Goal: Information Seeking & Learning: Learn about a topic

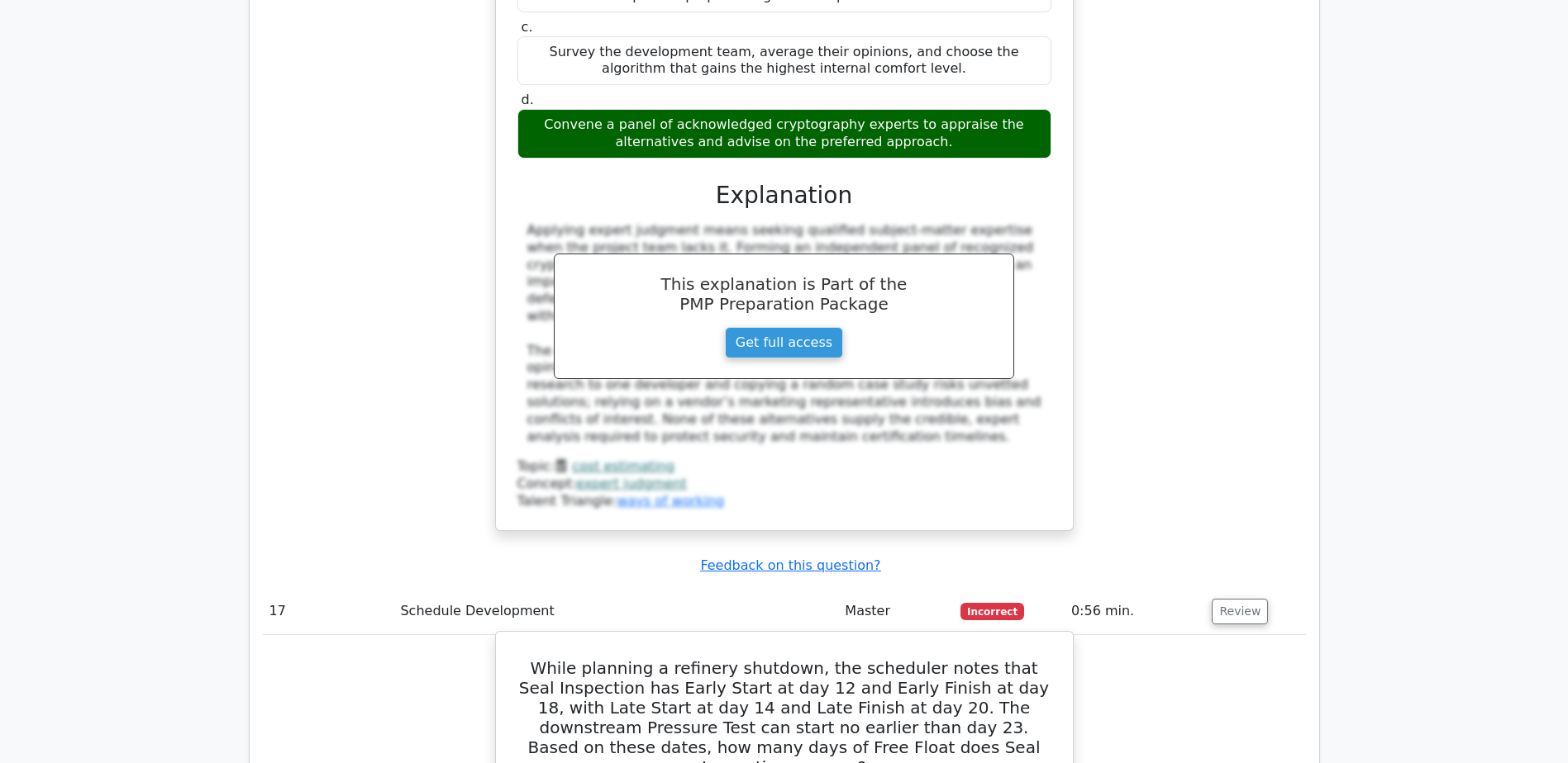
scroll to position [15873, 0]
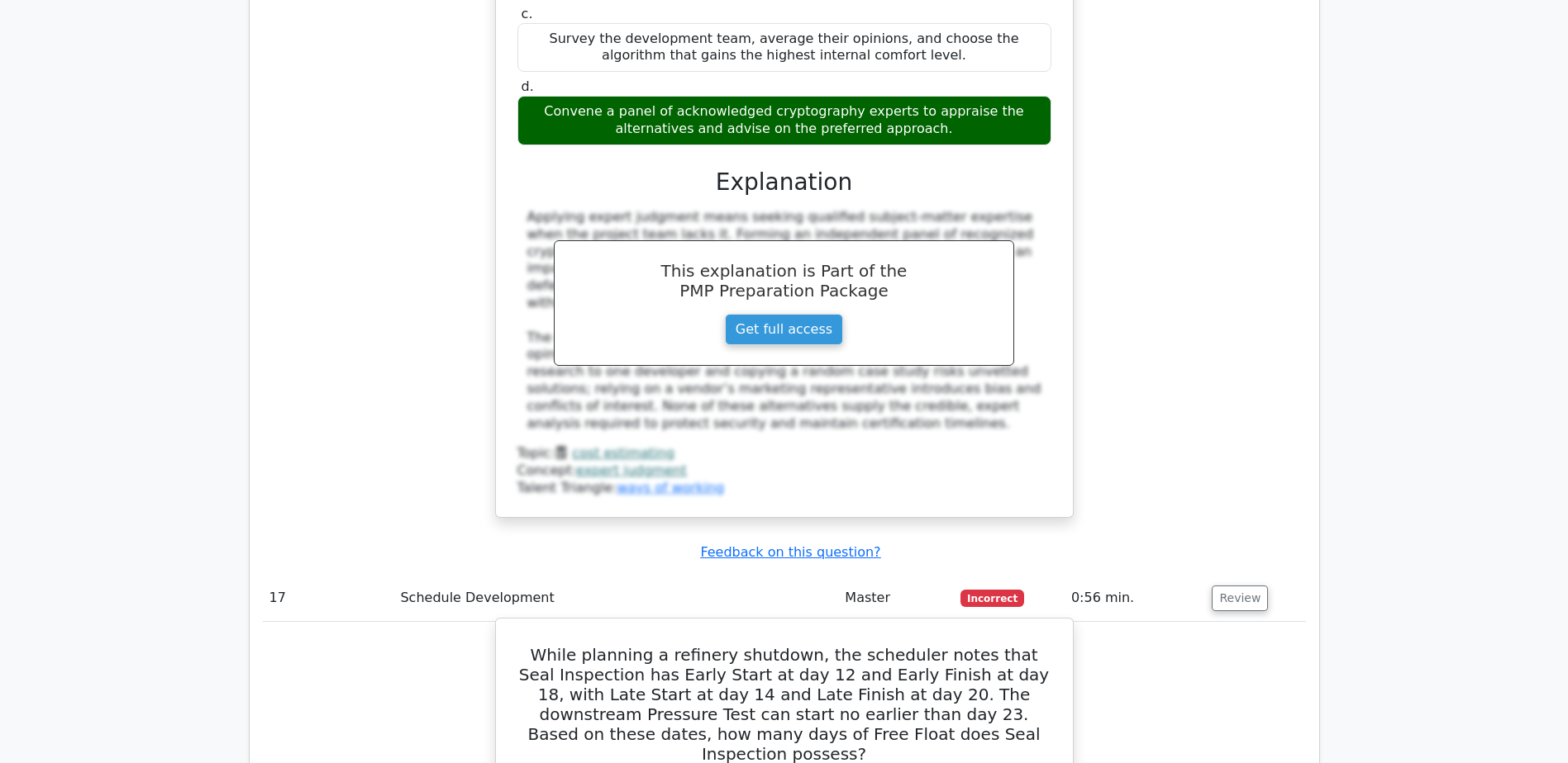
drag, startPoint x: 581, startPoint y: 456, endPoint x: 992, endPoint y: 458, distance: 411.0
copy div "Free Float = Earliest Start of successor − Early Finish of current activity"
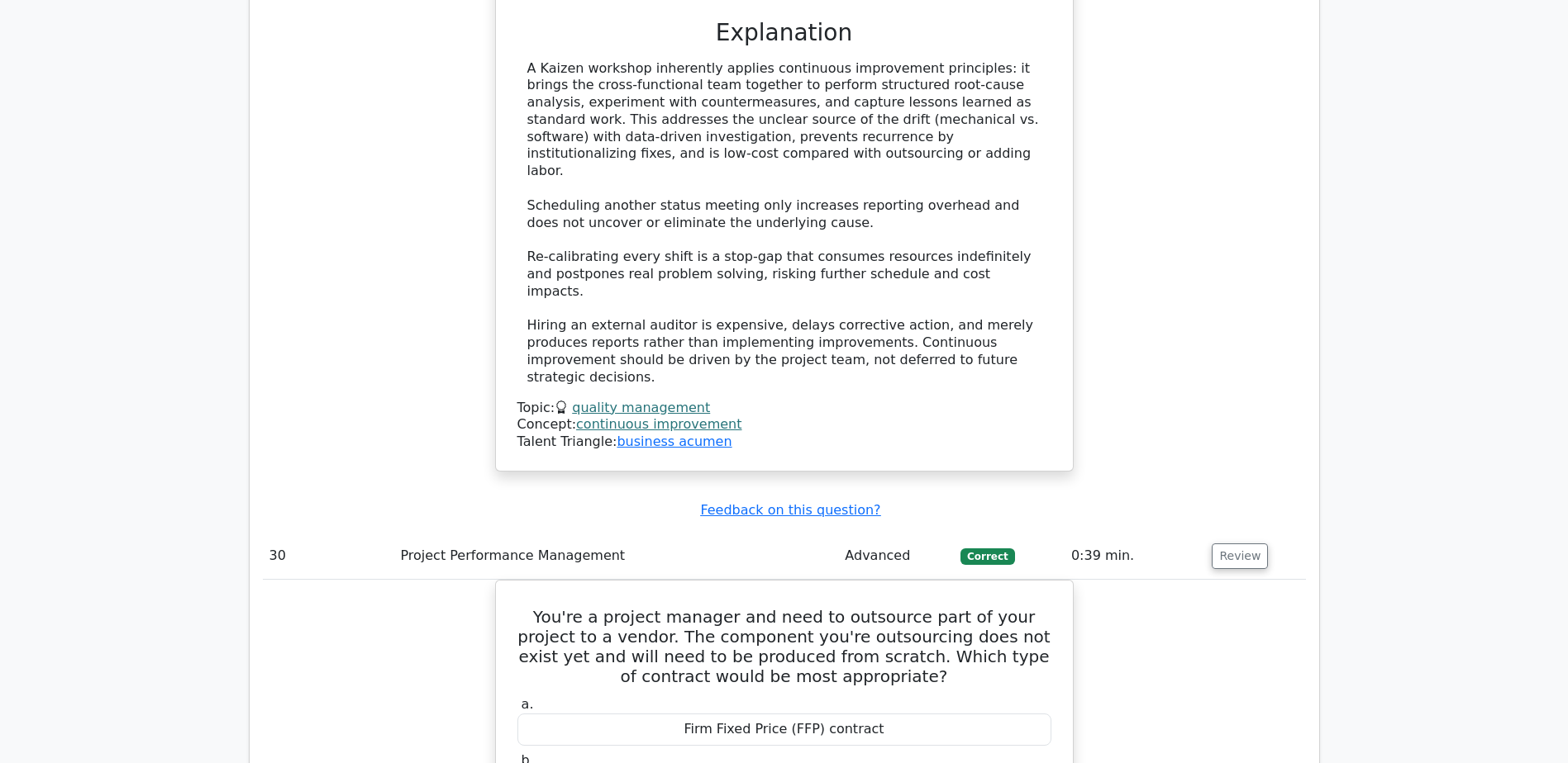
scroll to position [28428, 0]
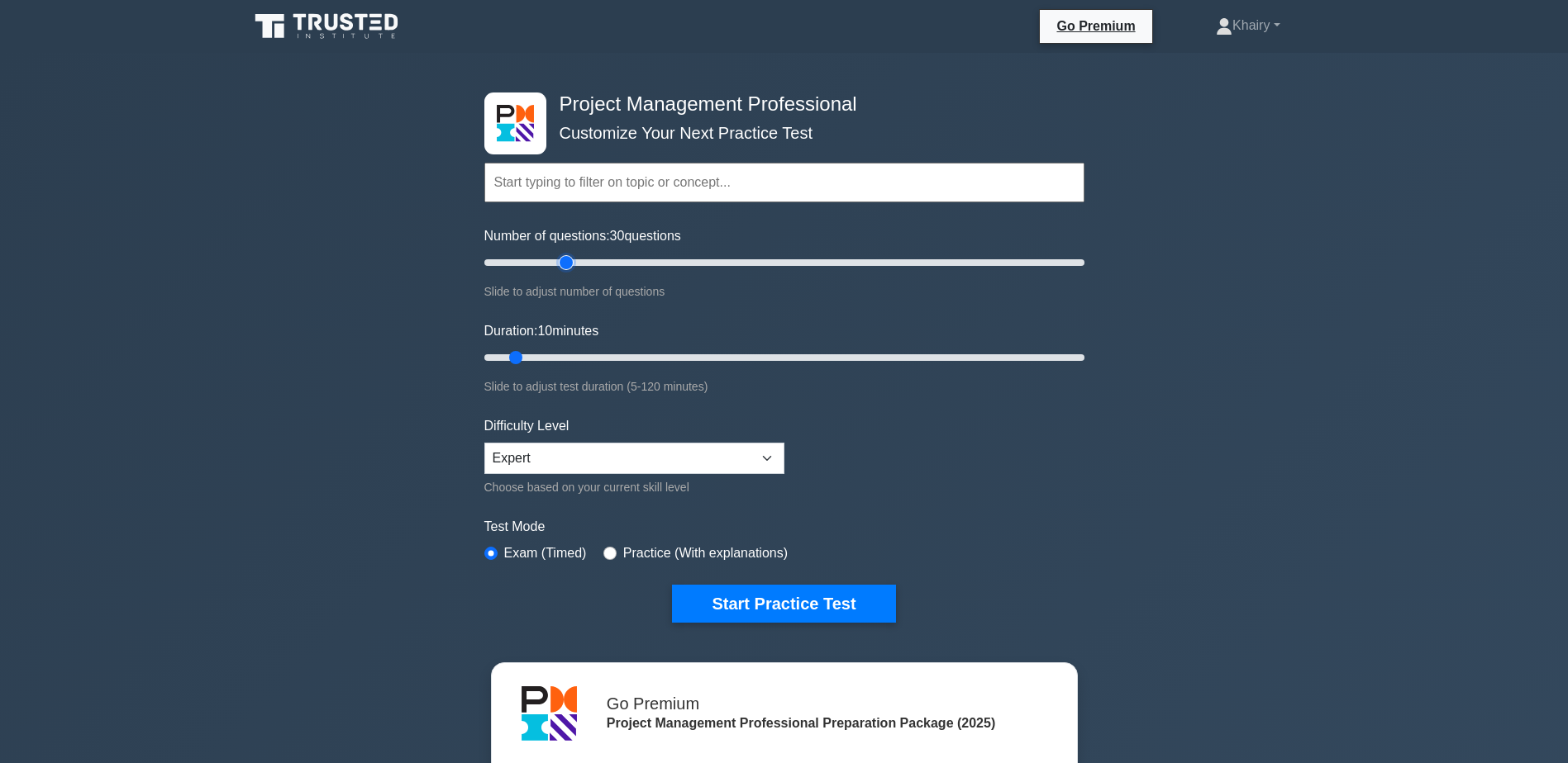
type input "30"
click at [568, 264] on input "Number of questions: 30 questions" at bounding box center [784, 263] width 600 height 20
click at [604, 356] on input "Duration: 10 minutes" at bounding box center [784, 357] width 600 height 20
type input "30"
click at [620, 356] on input "Duration: 30 minutes" at bounding box center [784, 357] width 600 height 20
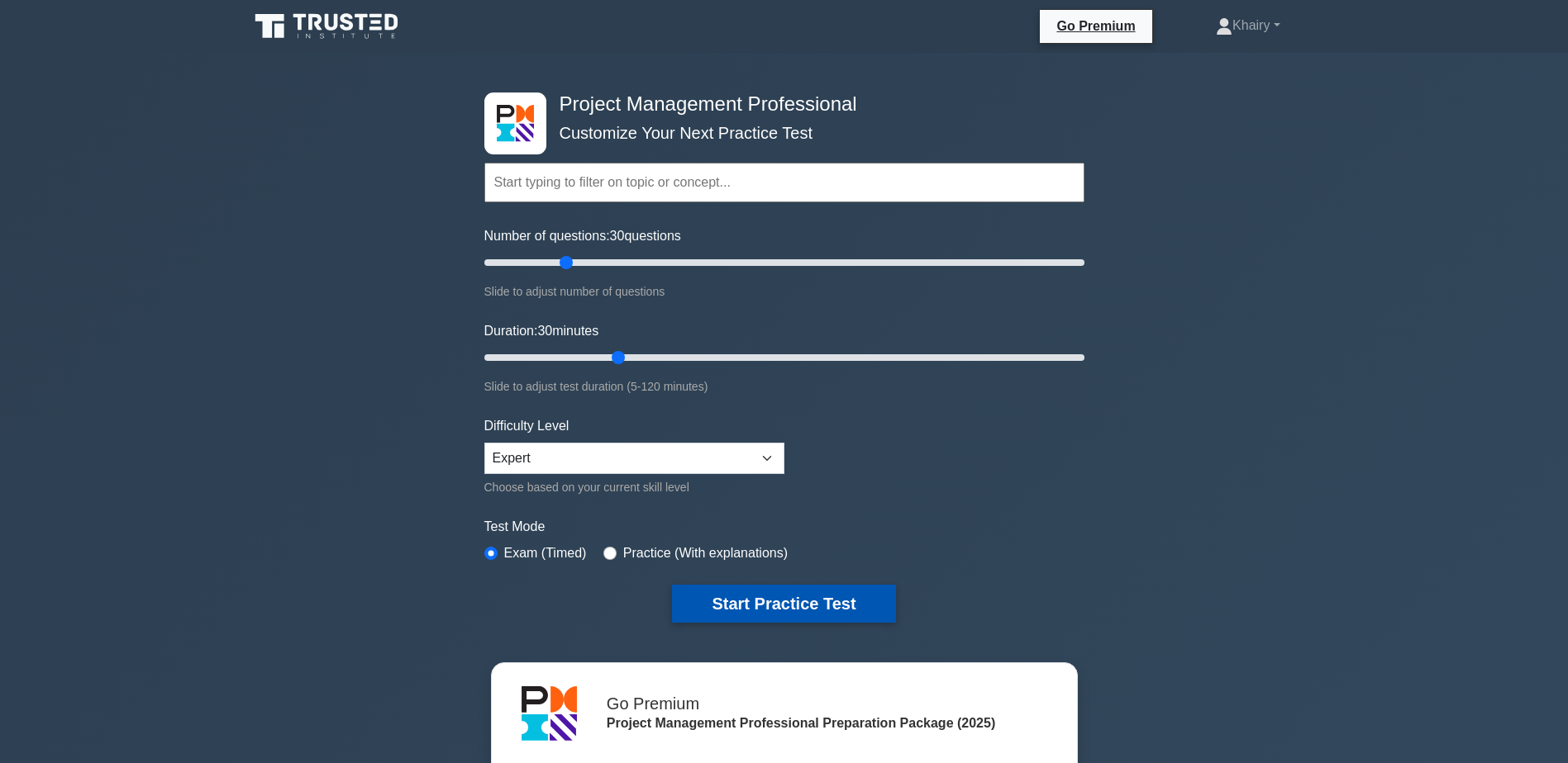
click at [783, 599] on button "Start Practice Test" at bounding box center [783, 604] width 224 height 38
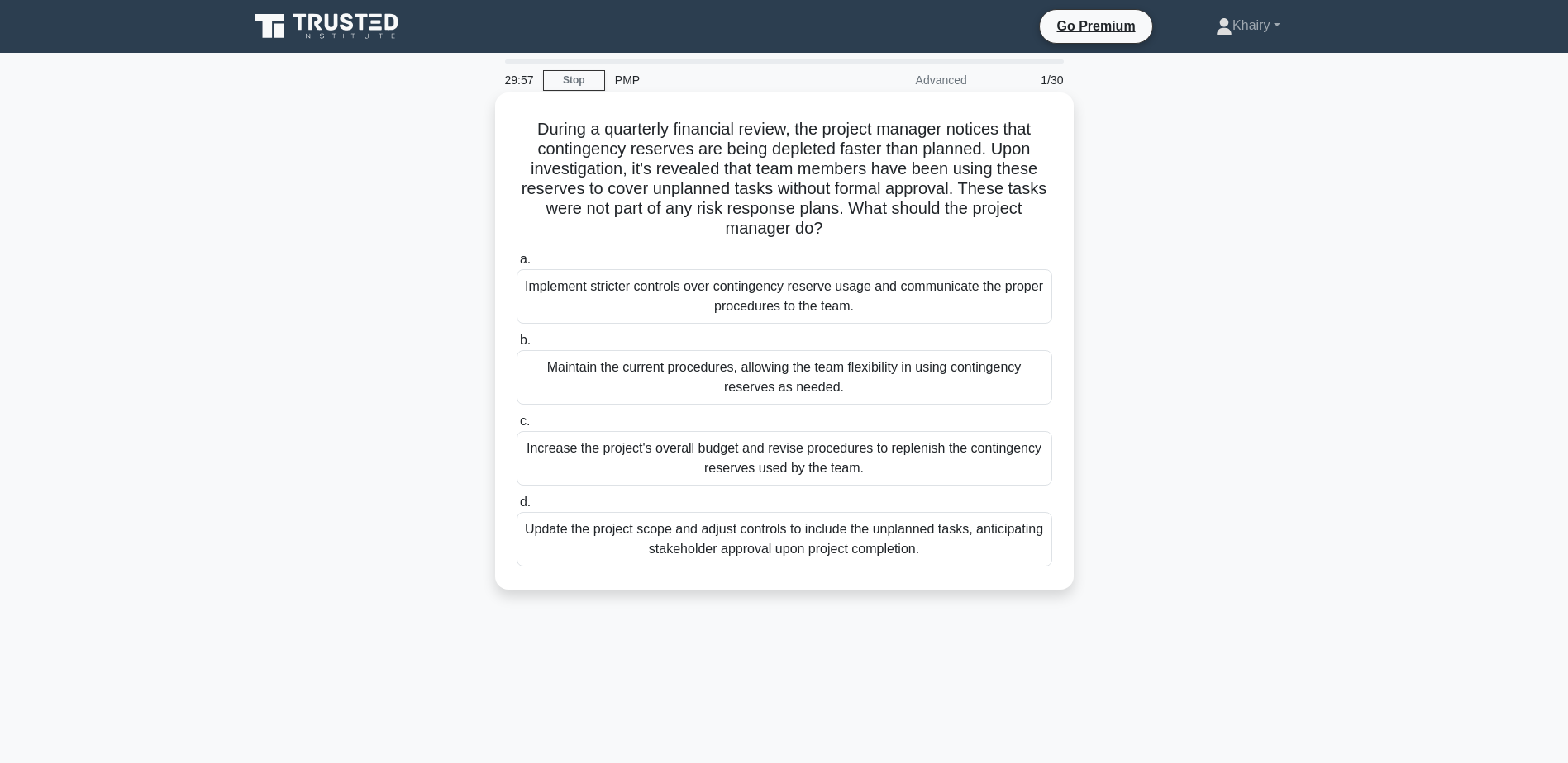
drag, startPoint x: 519, startPoint y: 120, endPoint x: 852, endPoint y: 233, distance: 351.7
click at [852, 233] on h5 "During a quarterly financial review, the project manager notices that contingen…" at bounding box center [784, 179] width 539 height 120
copy h5 "During a quarterly financial review, the project manager notices that contingen…"
click at [736, 551] on div "Update the project scope and adjust controls to include the unplanned tasks, an…" at bounding box center [784, 539] width 536 height 54
click at [516, 508] on input "d. Update the project scope and adjust controls to include the unplanned tasks,…" at bounding box center [516, 502] width 0 height 11
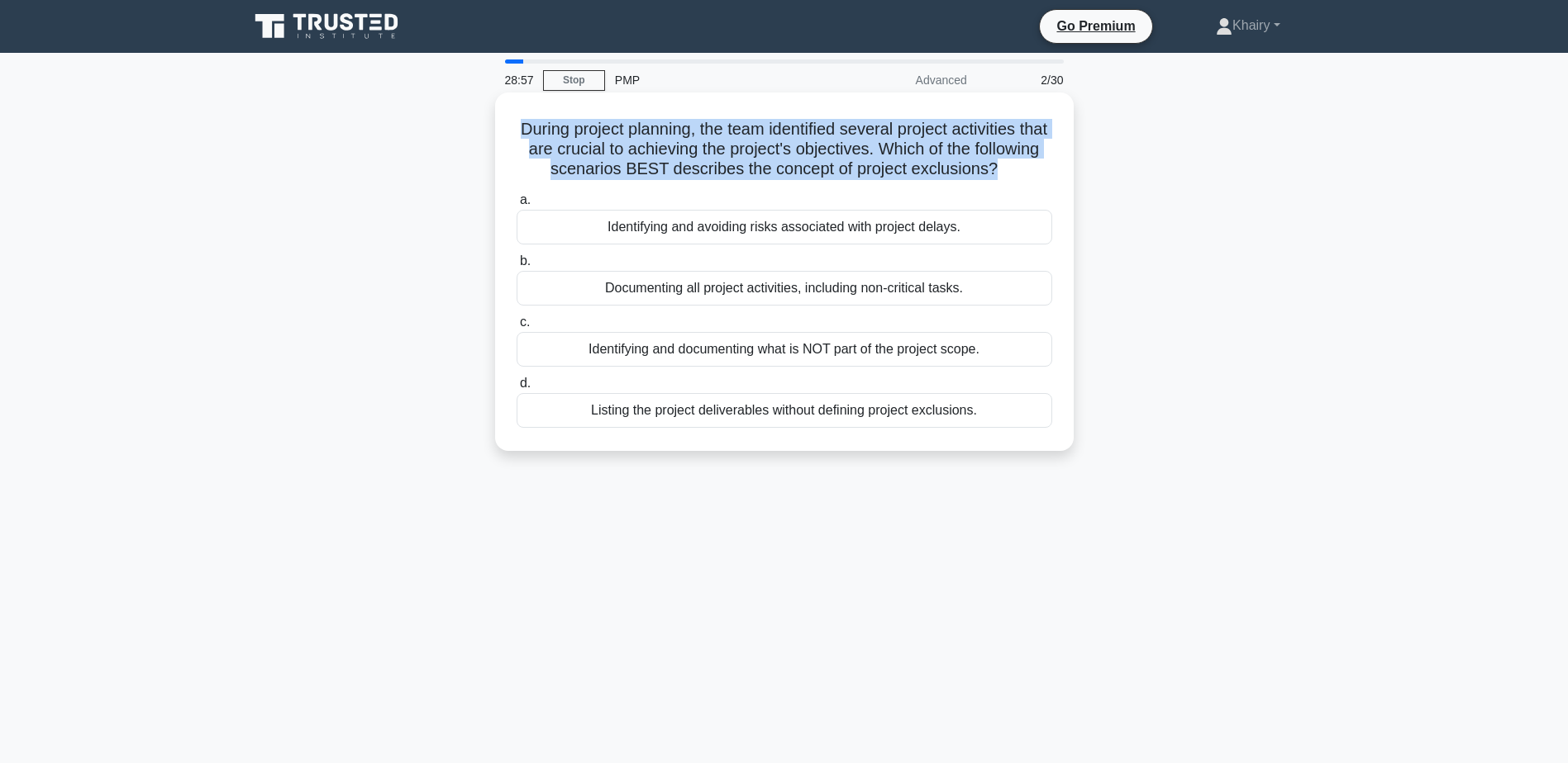
drag, startPoint x: 516, startPoint y: 124, endPoint x: 1047, endPoint y: 172, distance: 533.2
click at [1047, 172] on h5 "During project planning, the team identified several project activities that ar…" at bounding box center [784, 150] width 539 height 61
copy h5 "During project planning, the team identified several project activities that ar…"
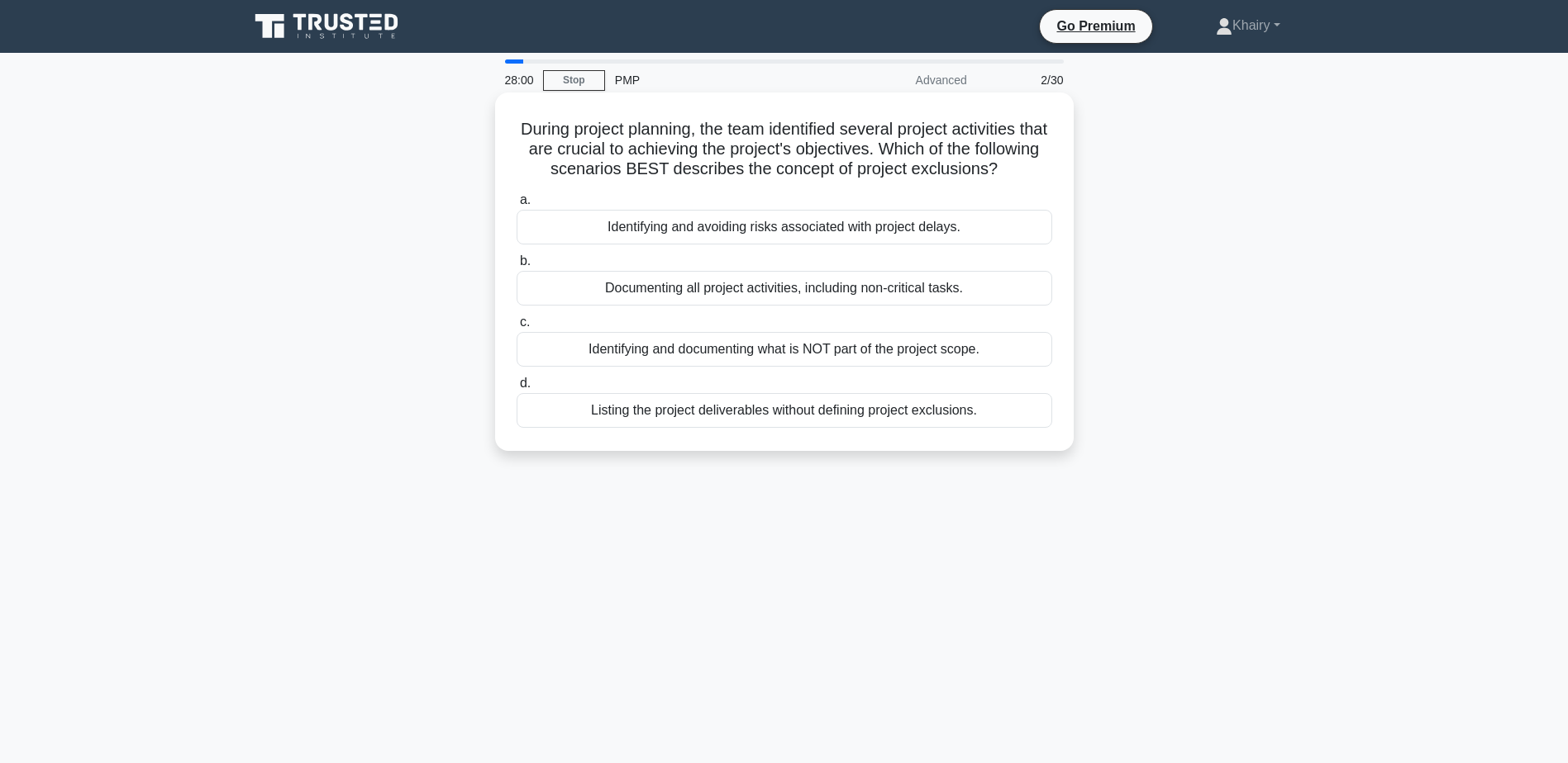
click at [711, 367] on div "Identifying and documenting what is NOT part of the project scope." at bounding box center [784, 349] width 536 height 34
click at [516, 328] on input "c. Identifying and documenting what is NOT part of the project scope." at bounding box center [516, 322] width 0 height 11
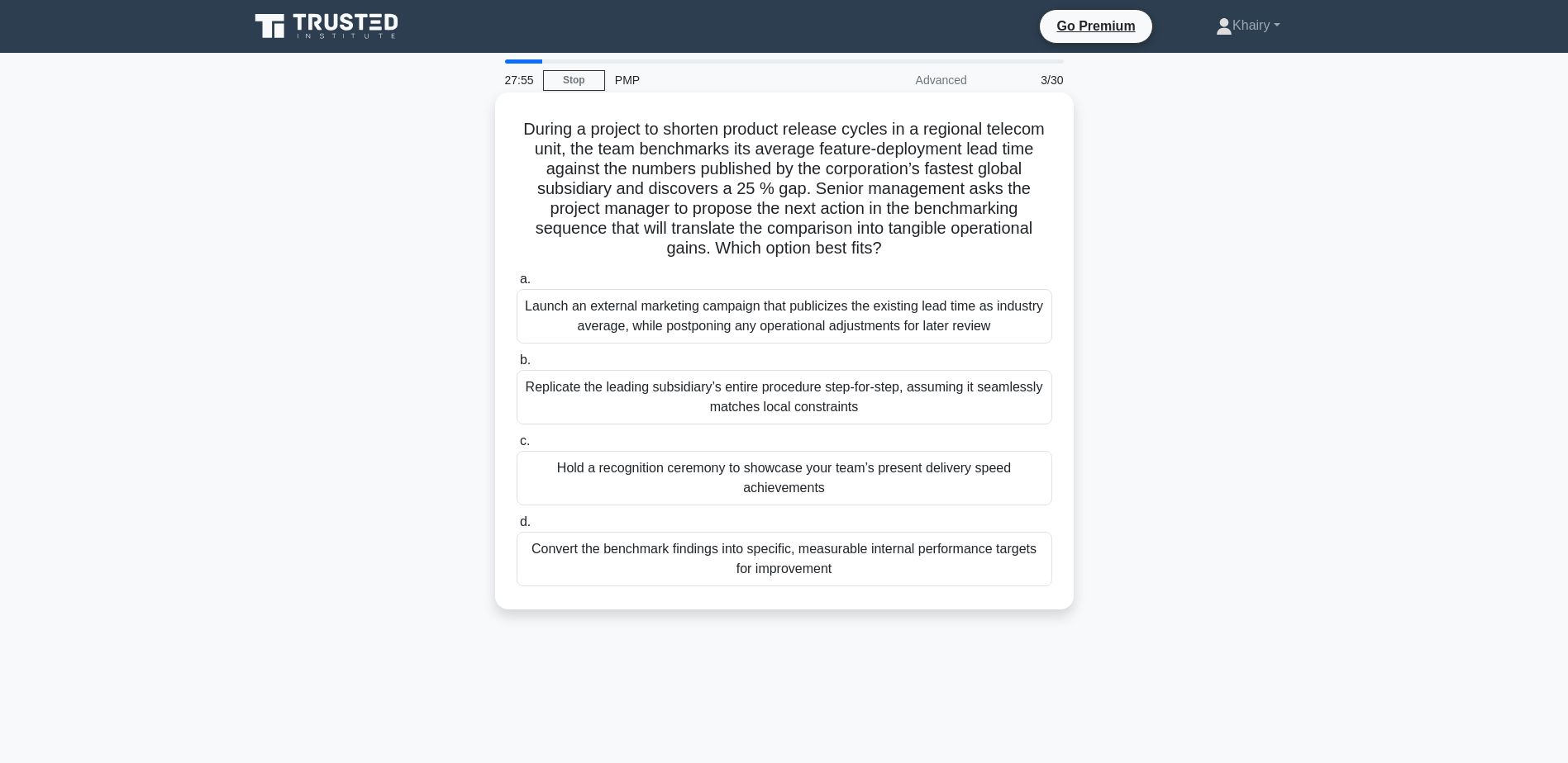
drag, startPoint x: 519, startPoint y: 121, endPoint x: 931, endPoint y: 246, distance: 430.5
click at [931, 246] on h5 "During a project to shorten product release cycles in a regional telecom unit, …" at bounding box center [784, 189] width 539 height 141
copy h5 "During a project to shorten product release cycles in a regional telecom unit, …"
click at [694, 310] on div "Launch an external marketing campaign that publicizes the existing lead time as…" at bounding box center [784, 316] width 536 height 54
click at [516, 285] on input "a. Launch an external marketing campaign that publicizes the existing lead time…" at bounding box center [516, 280] width 0 height 11
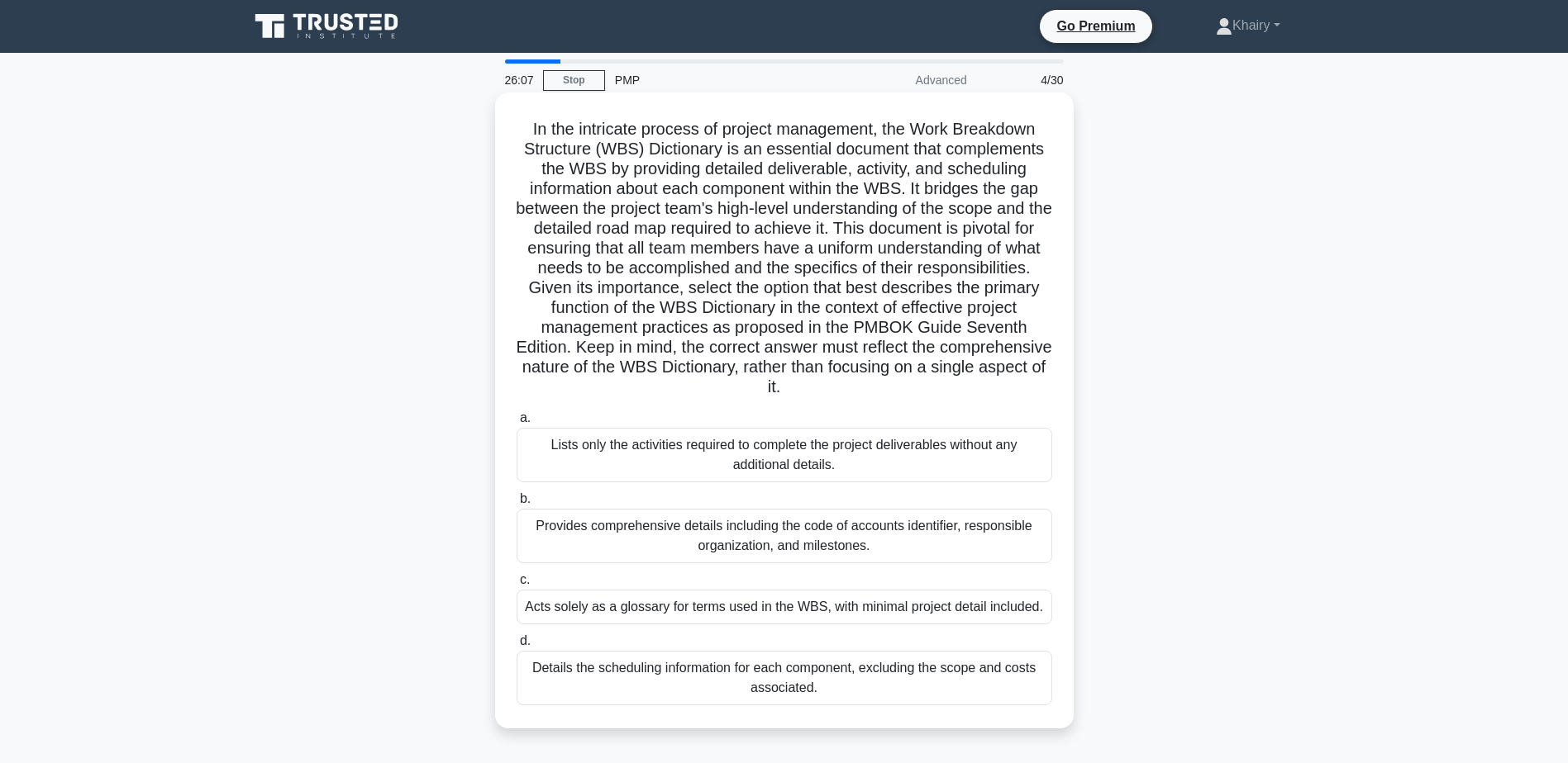
drag, startPoint x: 526, startPoint y: 127, endPoint x: 912, endPoint y: 395, distance: 469.9
click at [912, 395] on h5 "In the intricate process of project management, the Work Breakdown Structure (W…" at bounding box center [784, 259] width 539 height 280
copy h5 "In the intricate process of project management, the Work Breakdown Structure (W…"
click at [751, 546] on div "Provides comprehensive details including the code of accounts identifier, respo…" at bounding box center [784, 536] width 536 height 54
click at [516, 505] on input "b. Provides comprehensive details including the code of accounts identifier, re…" at bounding box center [516, 499] width 0 height 11
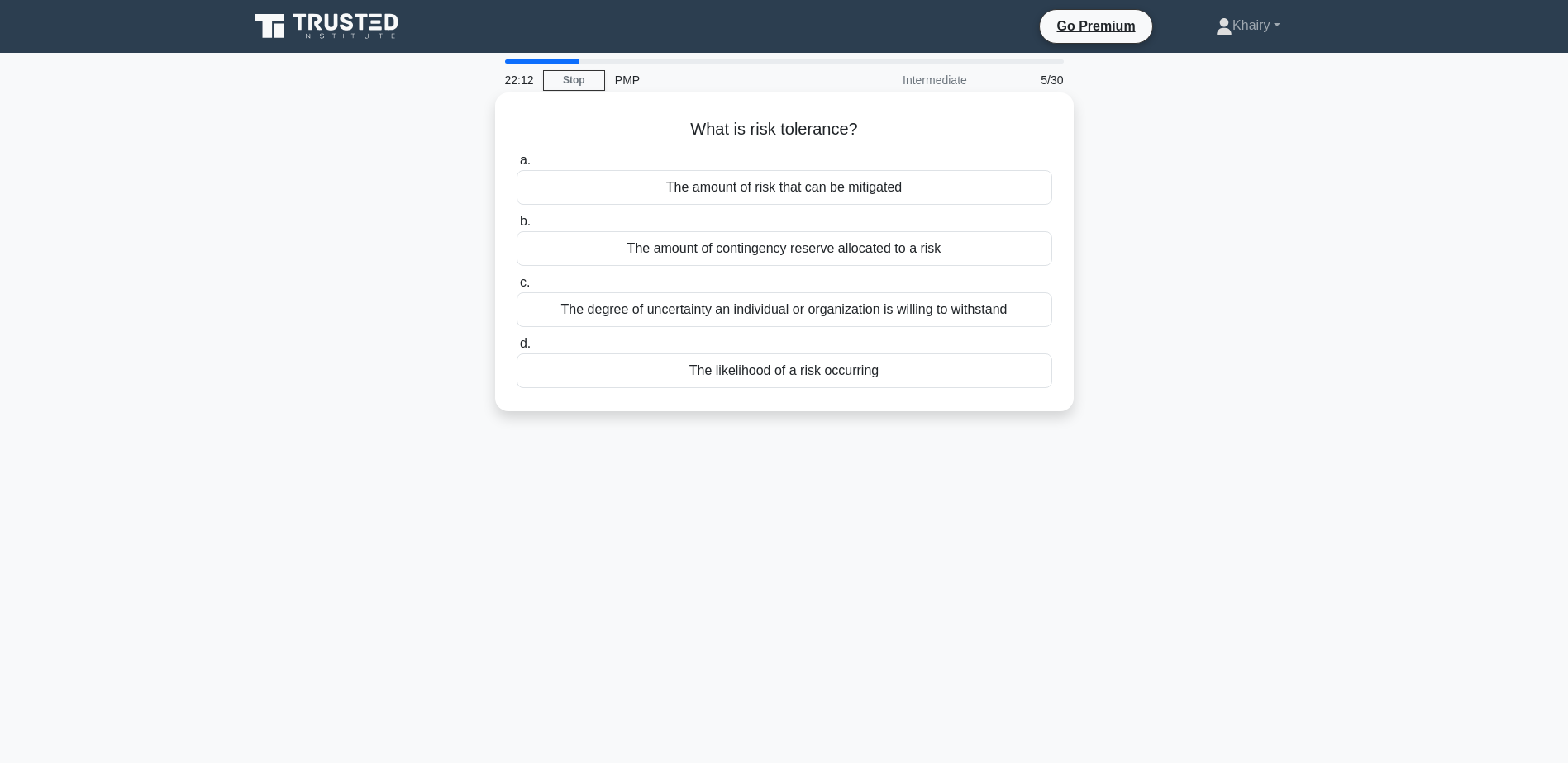
click at [650, 310] on div "The degree of uncertainty an individual or organization is willing to withstand" at bounding box center [784, 309] width 536 height 34
click at [516, 288] on input "c. The degree of uncertainty an individual or organization is willing to withst…" at bounding box center [516, 283] width 0 height 11
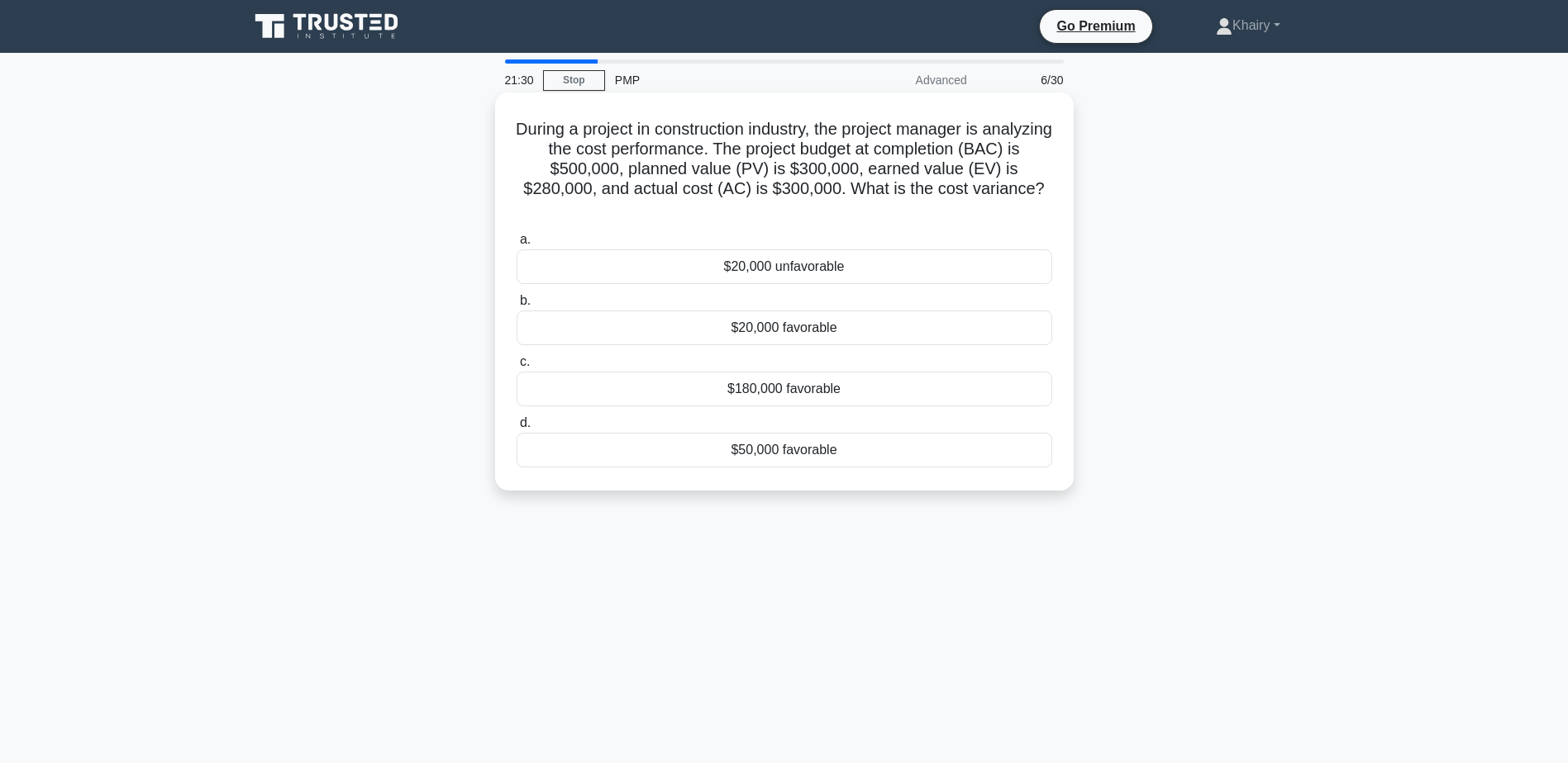
click at [754, 270] on div "$20,000 unfavorable" at bounding box center [784, 266] width 536 height 34
click at [516, 245] on input "a. $20,000 unfavorable" at bounding box center [516, 239] width 0 height 11
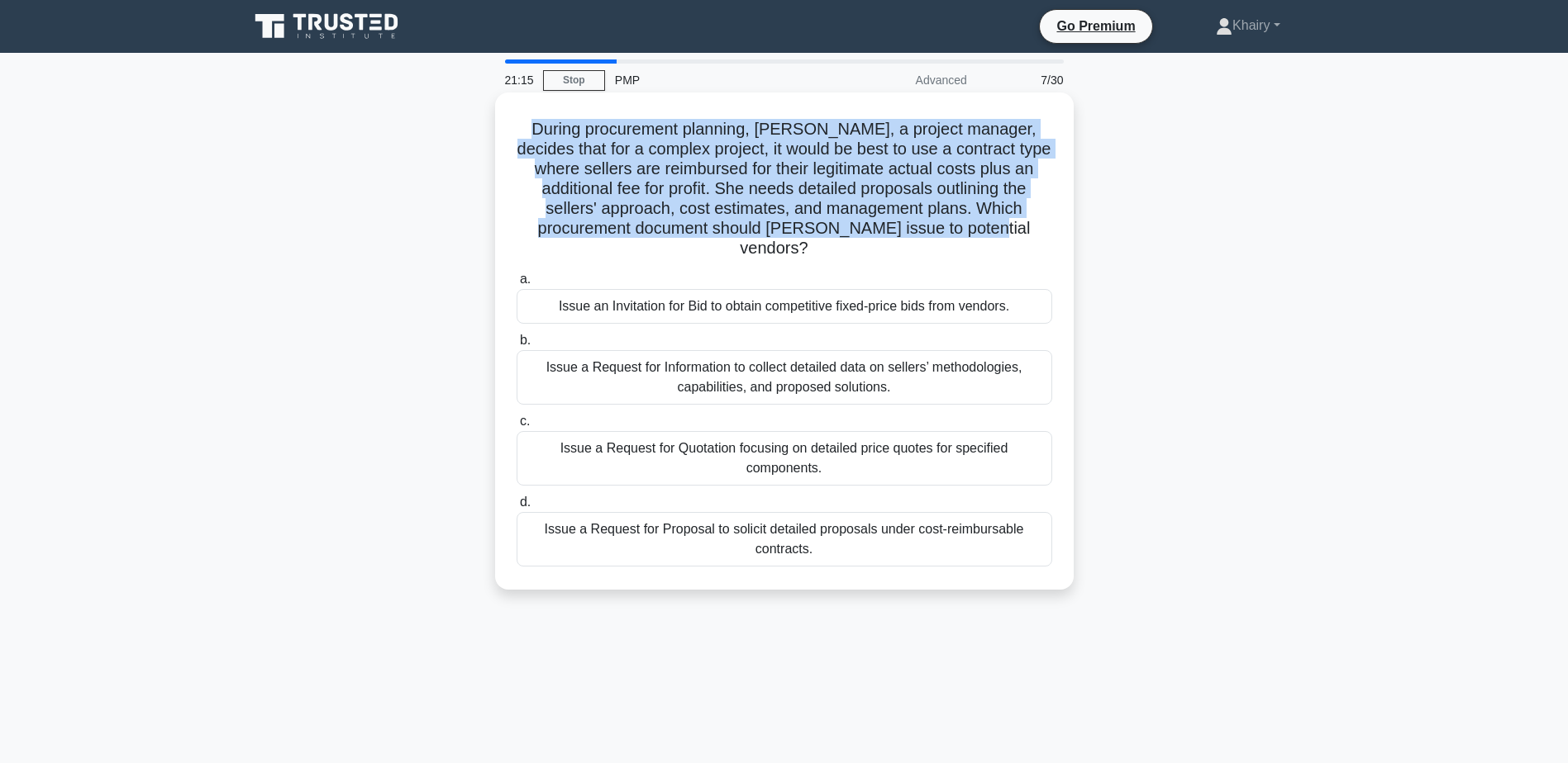
drag, startPoint x: 520, startPoint y: 122, endPoint x: 1027, endPoint y: 230, distance: 518.4
click at [1027, 230] on h5 "During procurement planning, Olivia, a project manager, decides that for a comp…" at bounding box center [784, 189] width 539 height 141
copy h5 "During procurement planning, Olivia, a project manager, decides that for a comp…"
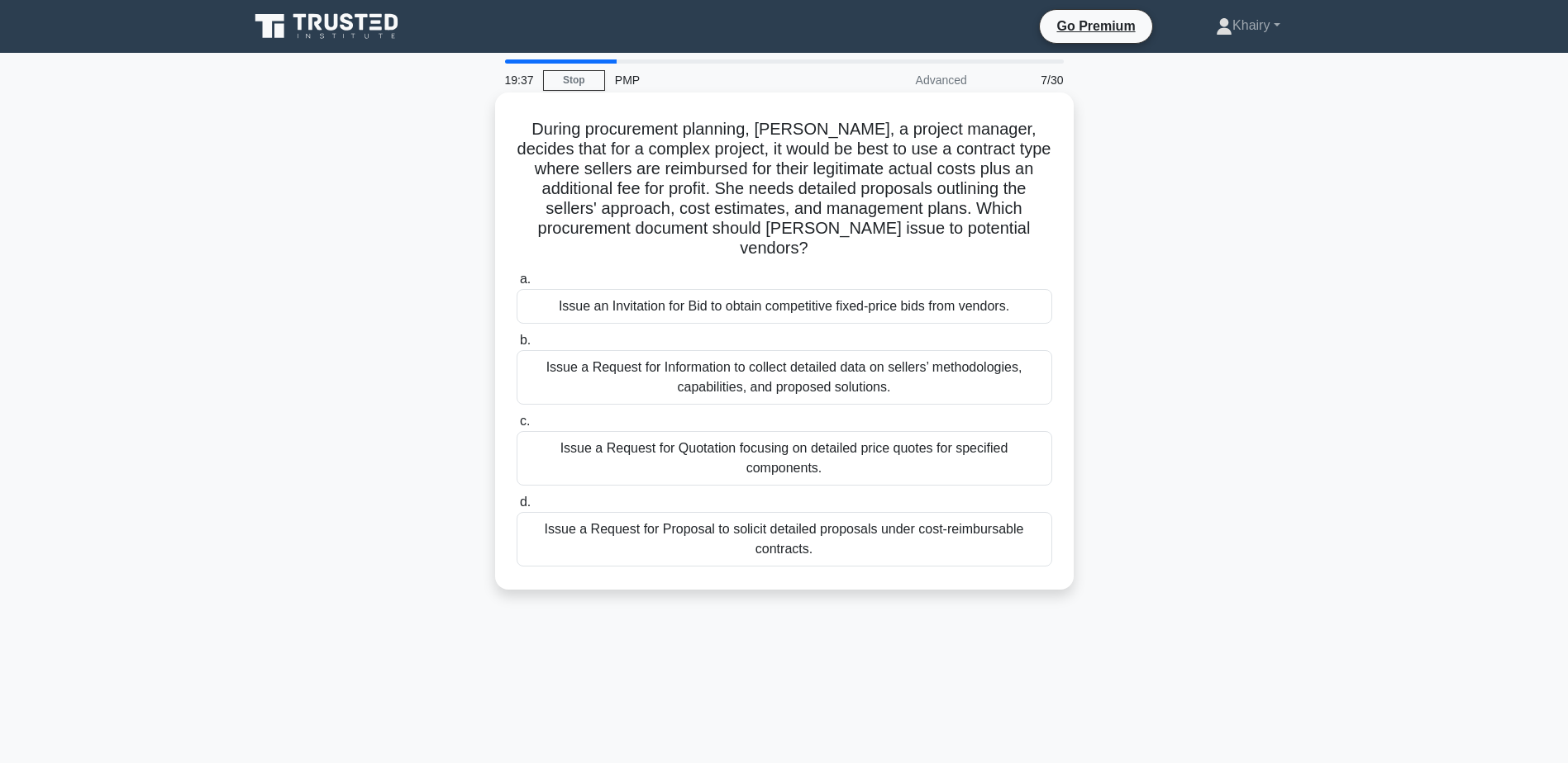
click at [776, 516] on div "Issue a Request for Proposal to solicit detailed proposals under cost-reimbursa…" at bounding box center [784, 539] width 536 height 54
click at [516, 508] on input "d. Issue a Request for Proposal to solicit detailed proposals under cost-reimbu…" at bounding box center [516, 502] width 0 height 11
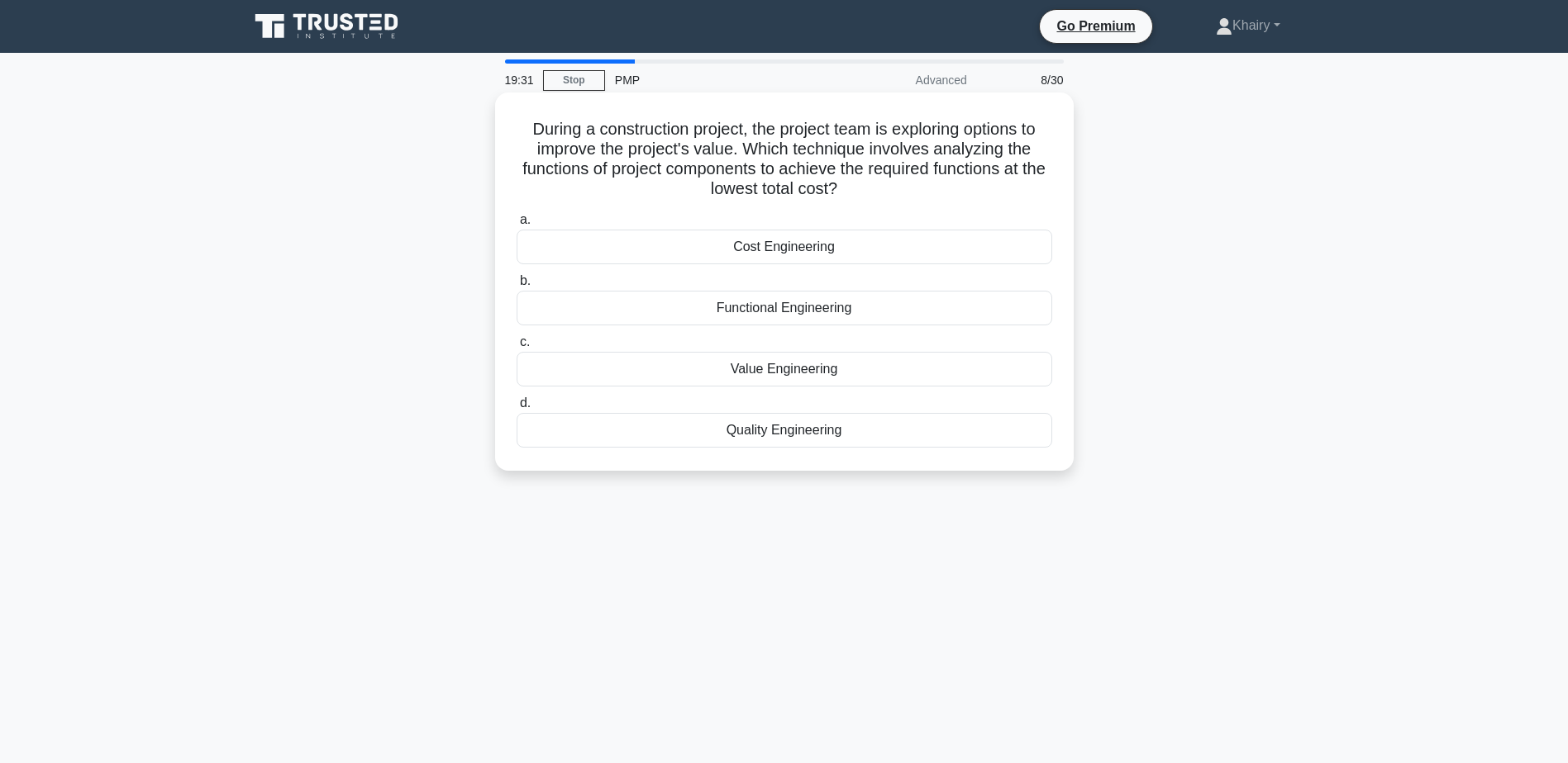
drag, startPoint x: 521, startPoint y: 122, endPoint x: 902, endPoint y: 189, distance: 386.8
click at [902, 189] on h5 "During a construction project, the project team is exploring options to improve…" at bounding box center [784, 159] width 539 height 81
copy h5 "During a construction project, the project team is exploring options to improve…"
click at [789, 310] on div "Functional Engineering" at bounding box center [784, 307] width 536 height 34
click at [516, 286] on input "b. Functional Engineering" at bounding box center [516, 281] width 0 height 11
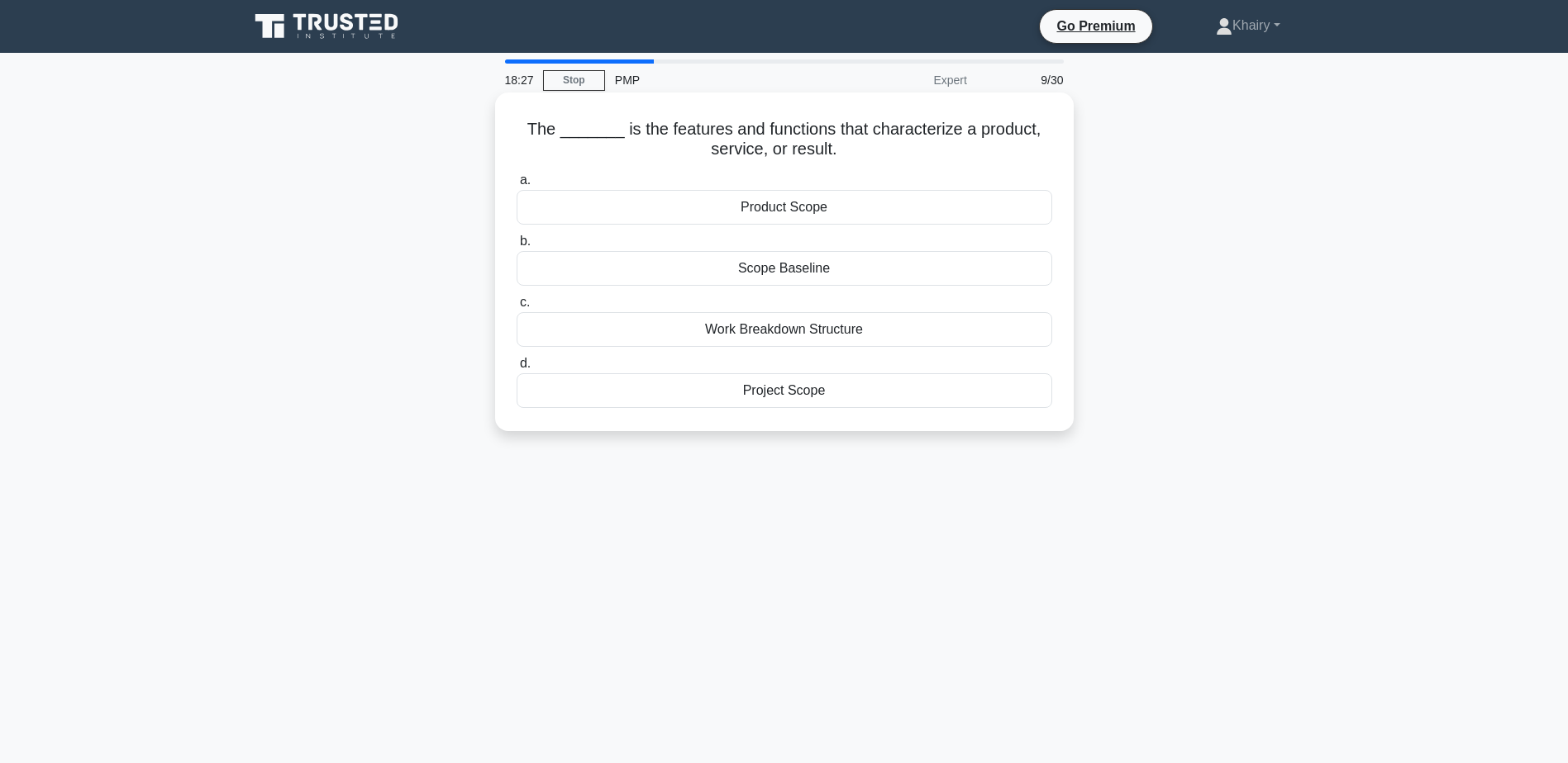
drag, startPoint x: 521, startPoint y: 118, endPoint x: 883, endPoint y: 157, distance: 364.1
click at [883, 157] on div "The _______ is the features and functions that characterize a product, service,…" at bounding box center [784, 262] width 565 height 326
copy h5 "The _______ is the features and functions that characterize a product, service,…"
click at [777, 208] on div "Product Scope" at bounding box center [784, 207] width 536 height 34
click at [516, 186] on input "a. Product Scope" at bounding box center [516, 180] width 0 height 11
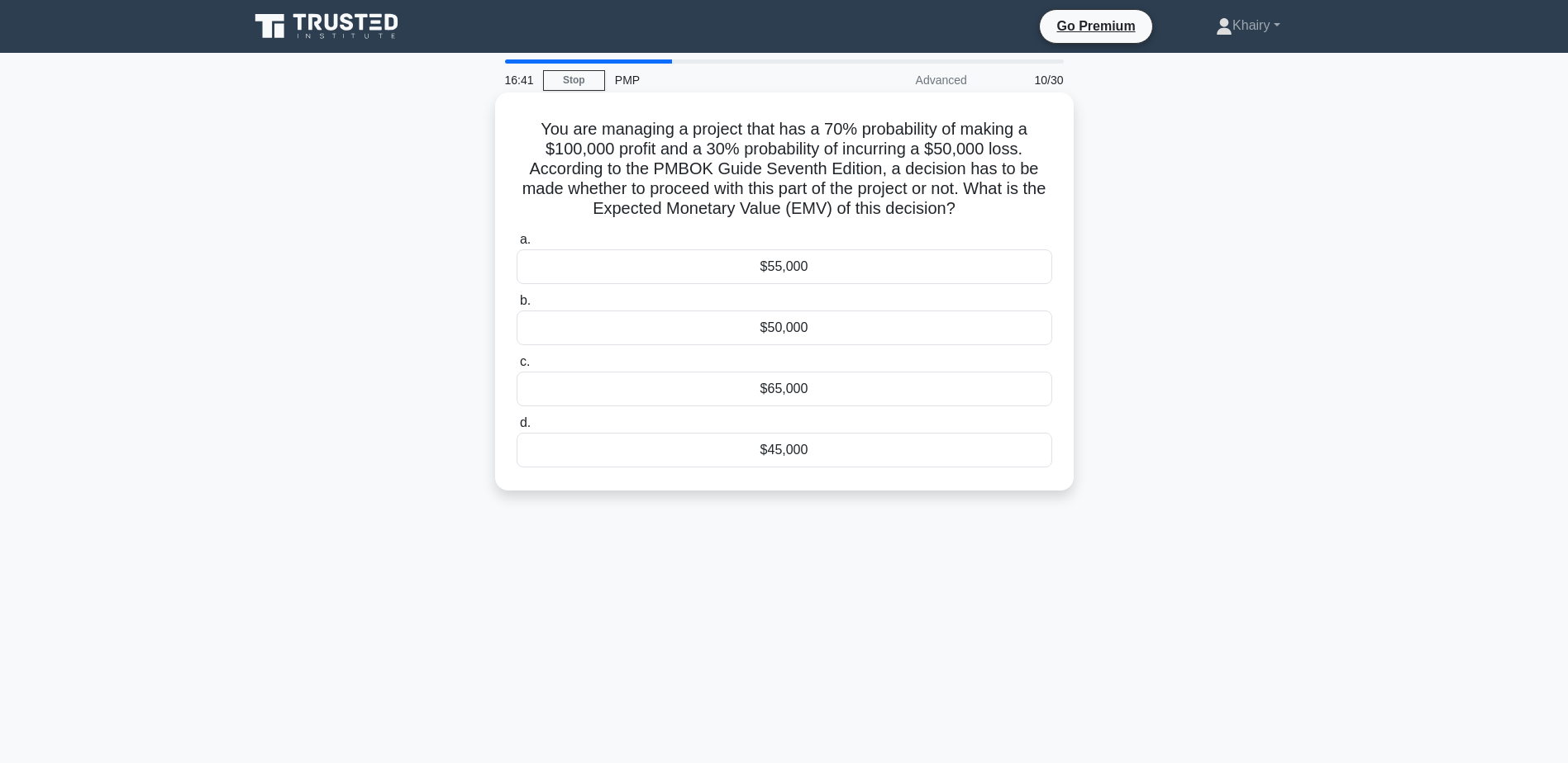
click at [767, 271] on div "$55,000" at bounding box center [784, 266] width 536 height 34
click at [516, 245] on input "a. $55,000" at bounding box center [516, 239] width 0 height 11
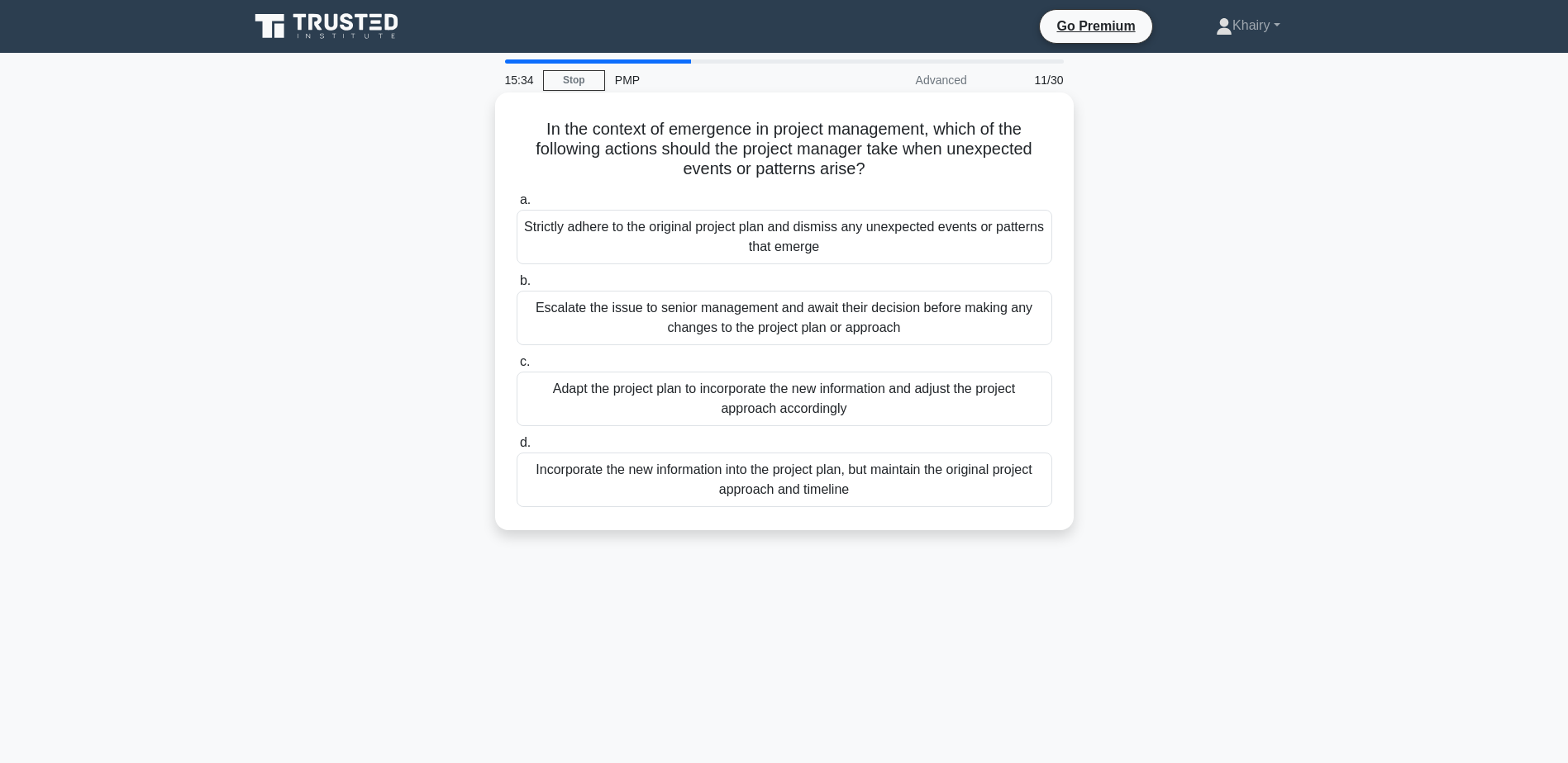
click at [735, 321] on div "Escalate the issue to senior management and await their decision before making …" at bounding box center [784, 317] width 536 height 54
click at [516, 286] on input "b. Escalate the issue to senior management and await their decision before maki…" at bounding box center [516, 281] width 0 height 11
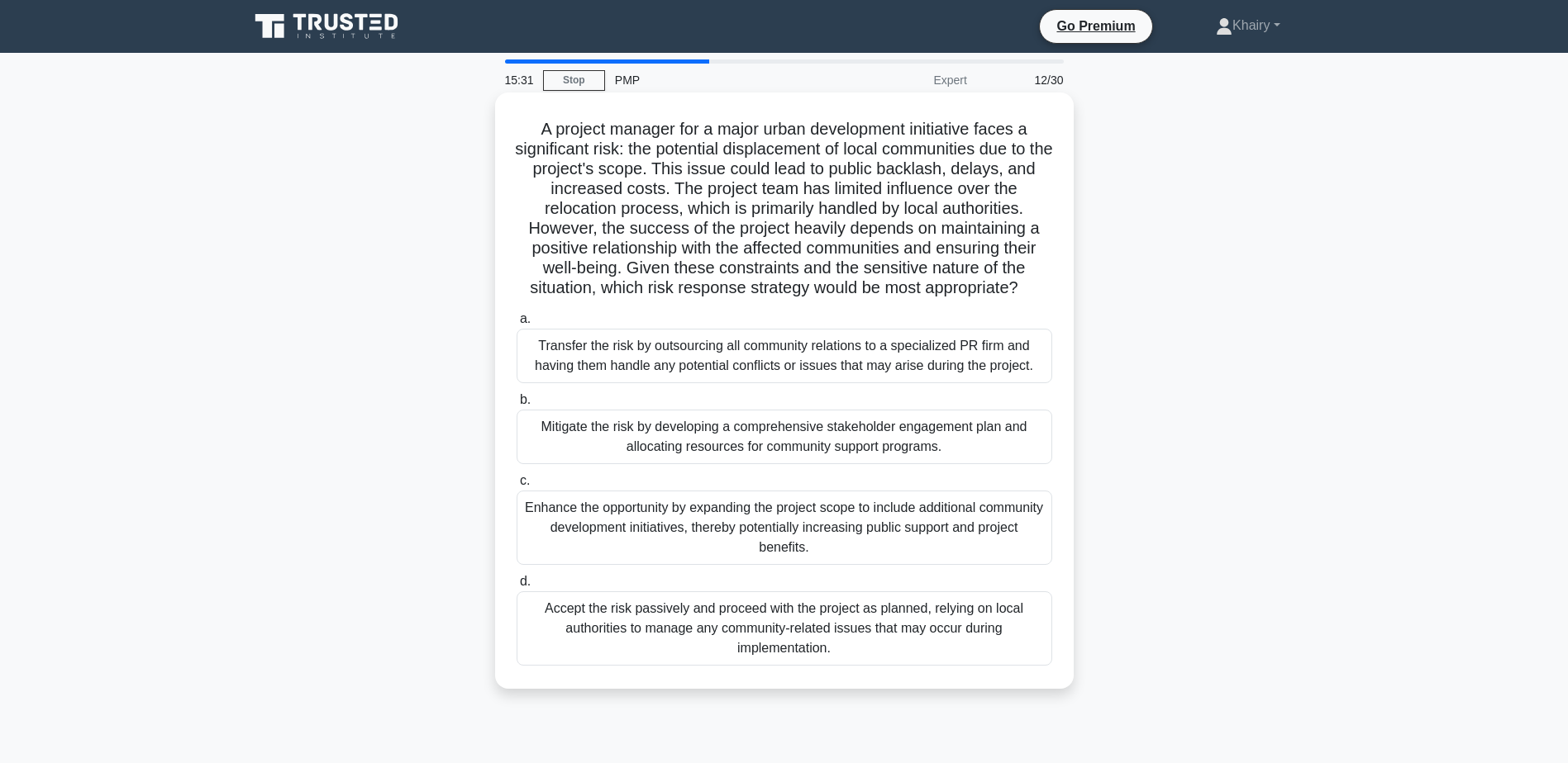
drag, startPoint x: 525, startPoint y: 120, endPoint x: 1029, endPoint y: 289, distance: 531.6
click at [1029, 289] on h5 "A project manager for a major urban development initiative faces a significant …" at bounding box center [784, 209] width 539 height 180
copy h5 "A project manager for a major urban development initiative faces a significant …"
click at [710, 441] on div "Mitigate the risk by developing a comprehensive stakeholder engagement plan and…" at bounding box center [784, 436] width 536 height 54
click at [516, 406] on input "b. Mitigate the risk by developing a comprehensive stakeholder engagement plan …" at bounding box center [516, 400] width 0 height 11
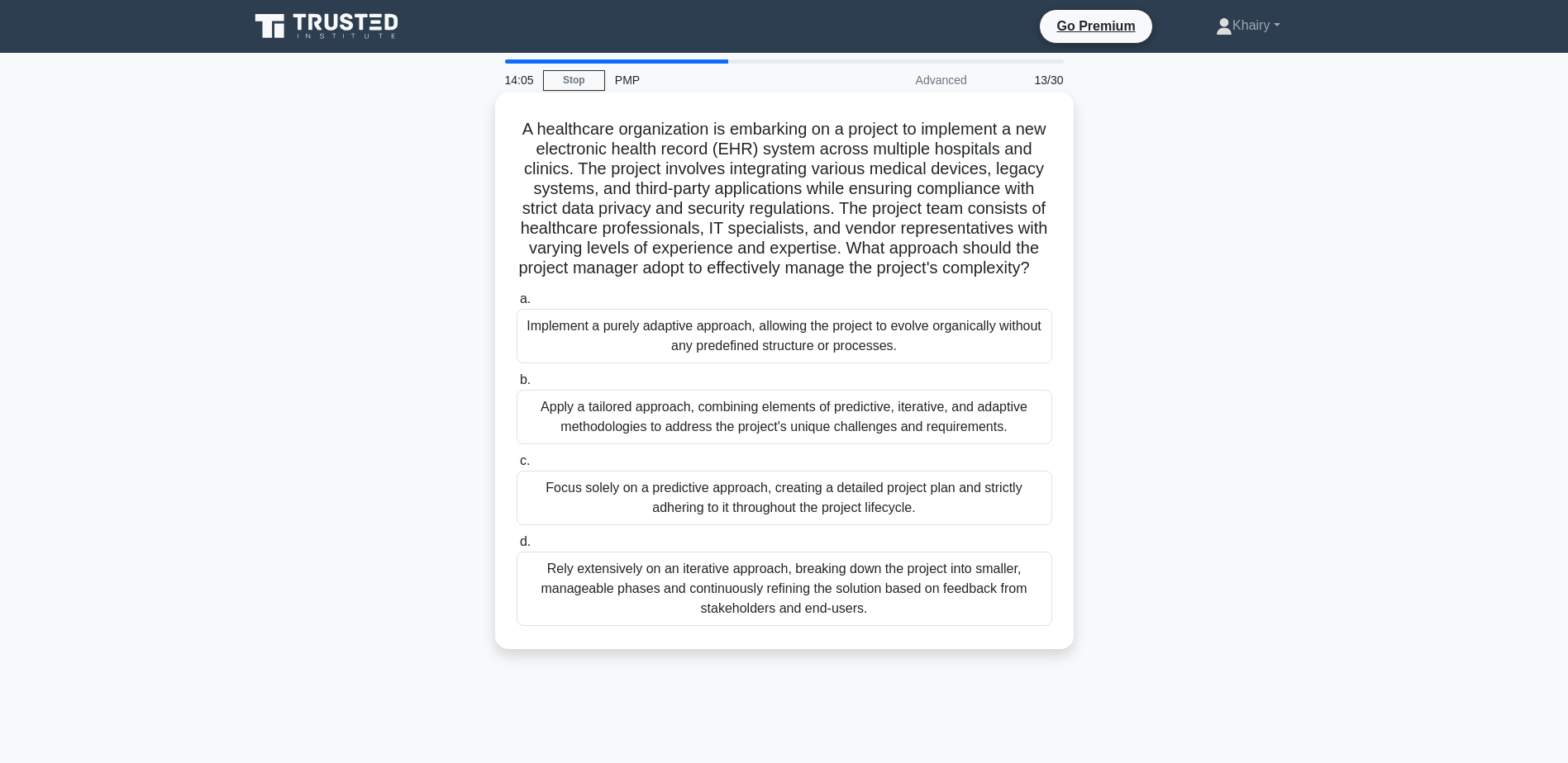
drag, startPoint x: 531, startPoint y: 126, endPoint x: 1055, endPoint y: 279, distance: 545.9
click at [1055, 279] on div "A healthcare organization is embarking on a project to implement a new electron…" at bounding box center [784, 371] width 565 height 543
copy h5 "A healthcare organization is embarking on a project to implement a new electron…"
click at [758, 351] on div "Implement a purely adaptive approach, allowing the project to evolve organicall…" at bounding box center [784, 336] width 536 height 54
click at [516, 305] on input "a. Implement a purely adaptive approach, allowing the project to evolve organic…" at bounding box center [516, 299] width 0 height 11
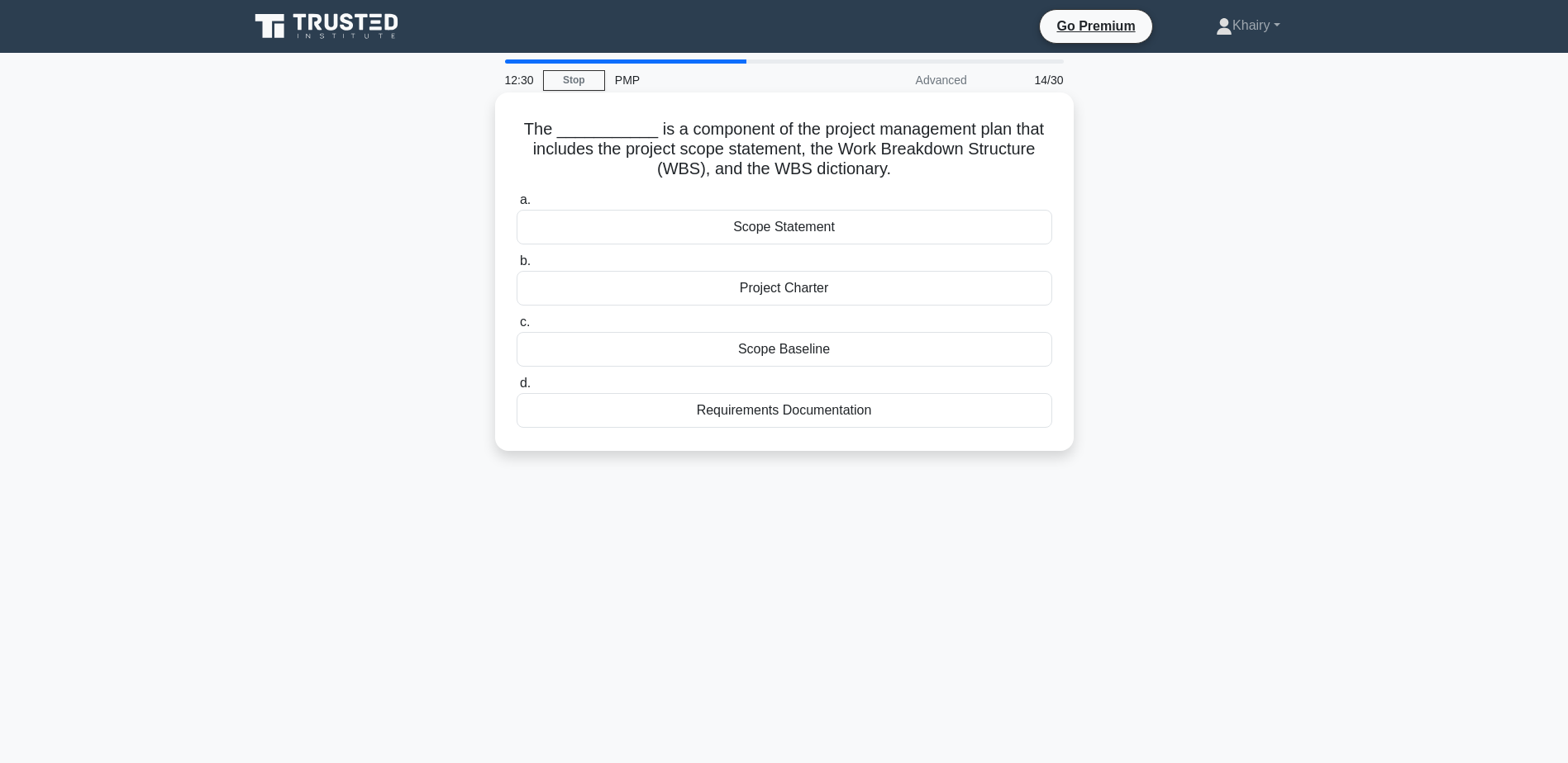
click at [777, 352] on div "Scope Baseline" at bounding box center [784, 349] width 536 height 34
click at [516, 328] on input "c. Scope Baseline" at bounding box center [516, 322] width 0 height 11
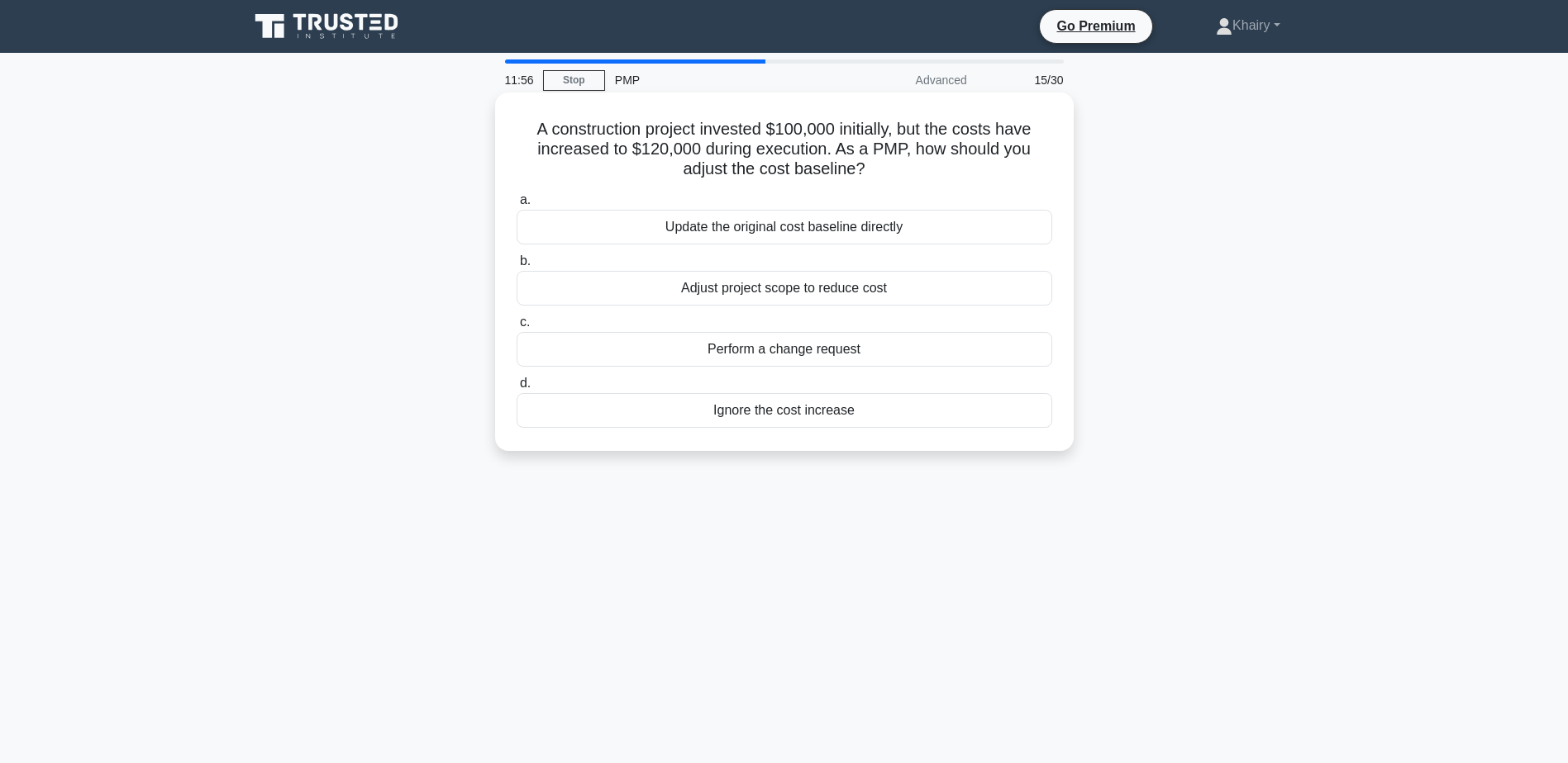
click at [751, 351] on div "Perform a change request" at bounding box center [784, 349] width 536 height 34
click at [516, 328] on input "c. Perform a change request" at bounding box center [516, 322] width 0 height 11
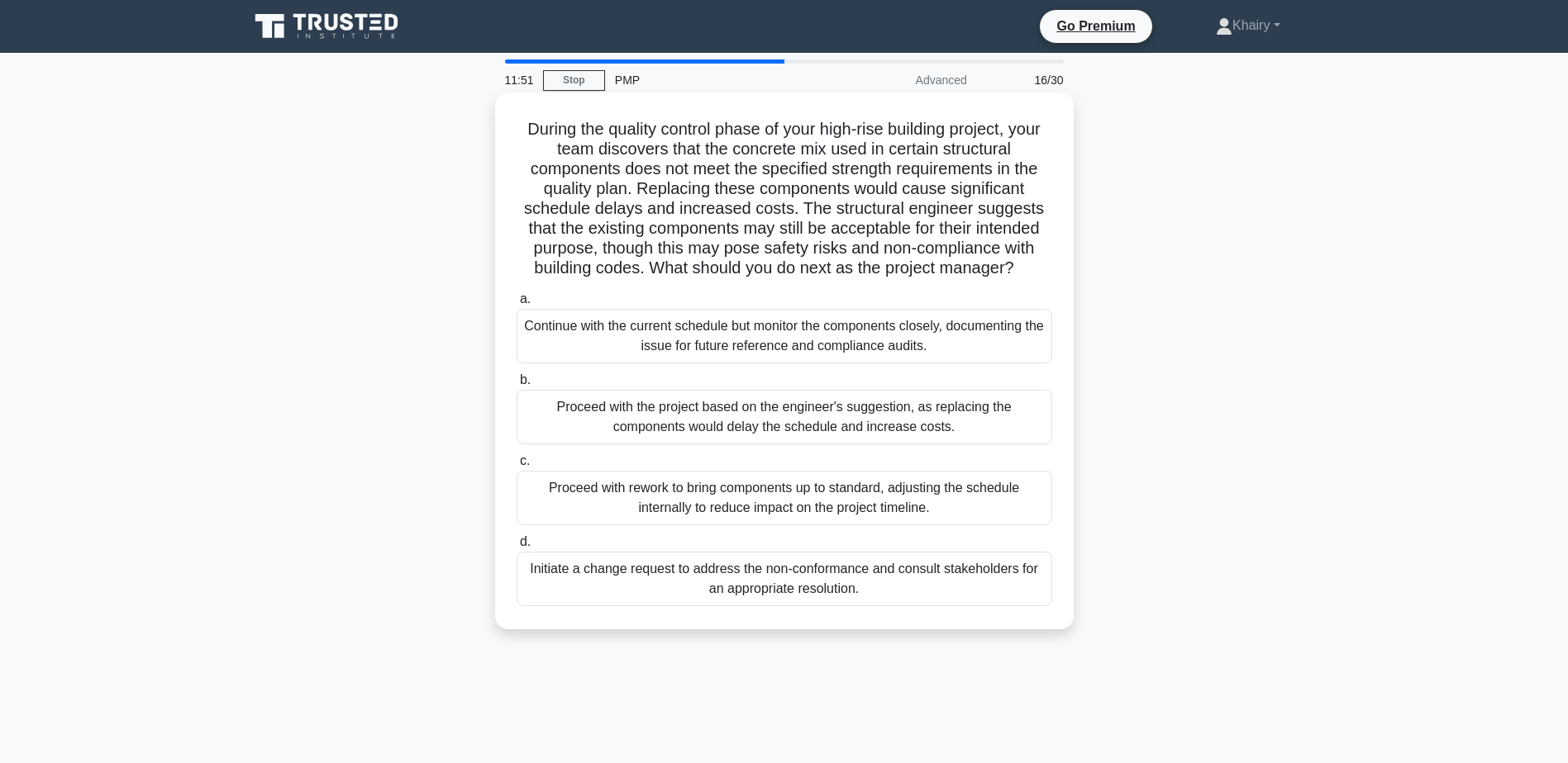
drag, startPoint x: 516, startPoint y: 124, endPoint x: 1021, endPoint y: 270, distance: 525.7
click at [1021, 270] on h5 "During the quality control phase of your high-rise building project, your team …" at bounding box center [784, 199] width 539 height 160
copy h5 "During the quality control phase of your high-rise building project, your team …"
click at [719, 583] on div "Initiate a change request to address the non-conformance and consult stakeholde…" at bounding box center [784, 578] width 536 height 54
click at [516, 547] on input "d. Initiate a change request to address the non-conformance and consult stakeho…" at bounding box center [516, 541] width 0 height 11
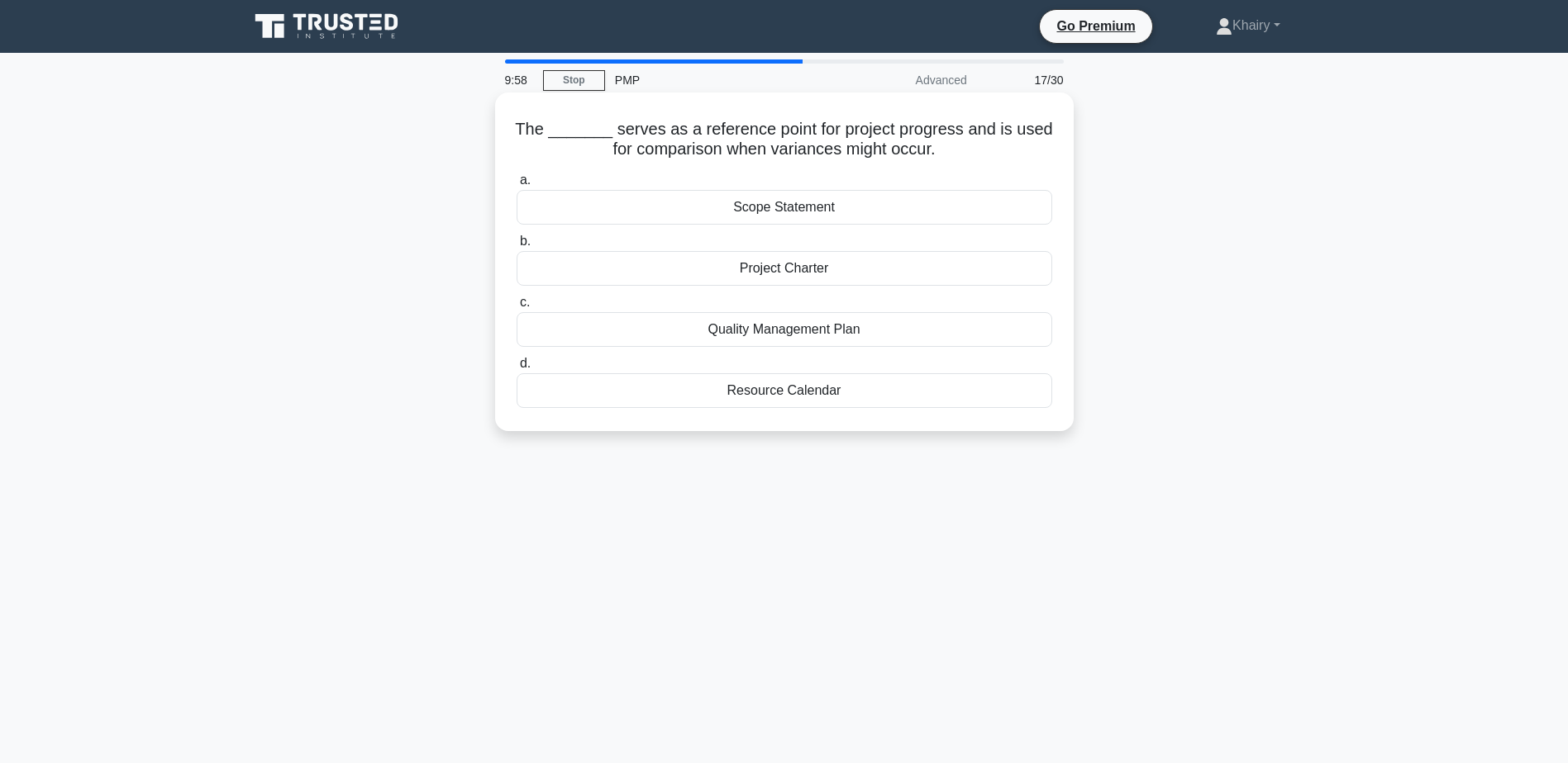
click at [767, 211] on div "Scope Statement" at bounding box center [784, 207] width 536 height 34
click at [516, 186] on input "a. Scope Statement" at bounding box center [516, 180] width 0 height 11
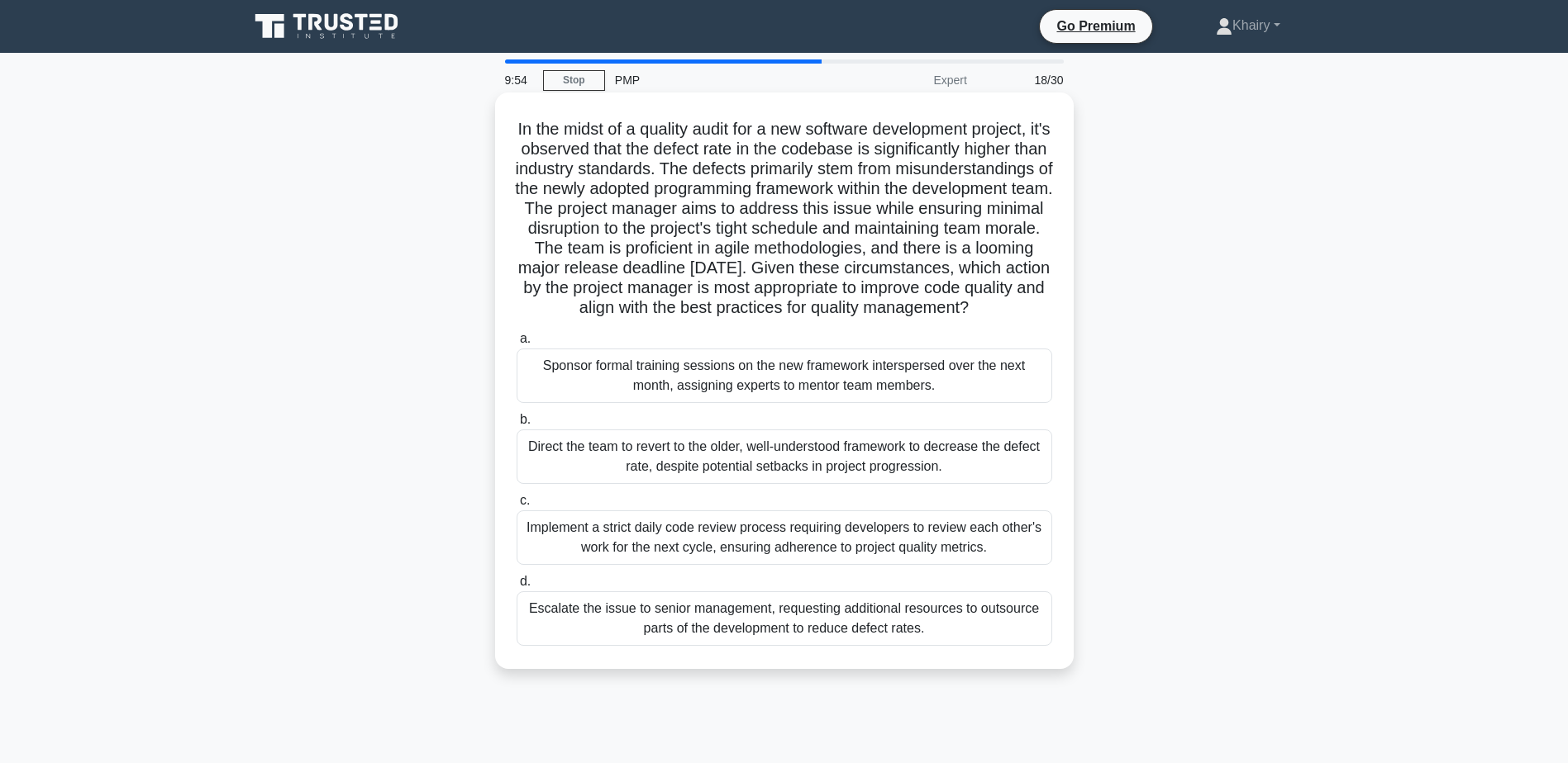
drag, startPoint x: 515, startPoint y: 121, endPoint x: 1002, endPoint y: 327, distance: 528.8
click at [1002, 319] on h5 "In the midst of a quality audit for a new software development project, it's ob…" at bounding box center [784, 219] width 539 height 200
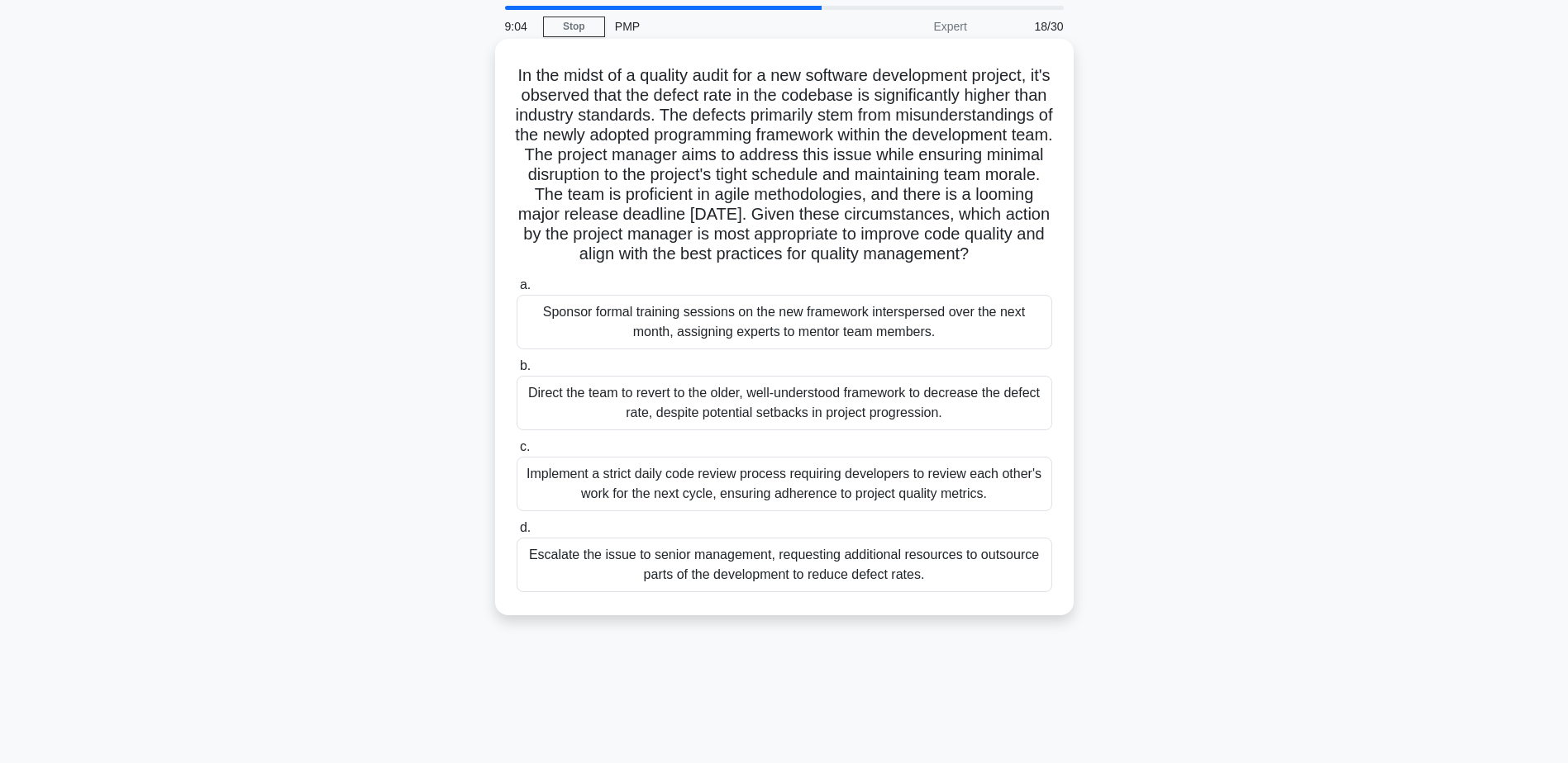
scroll to position [83, 0]
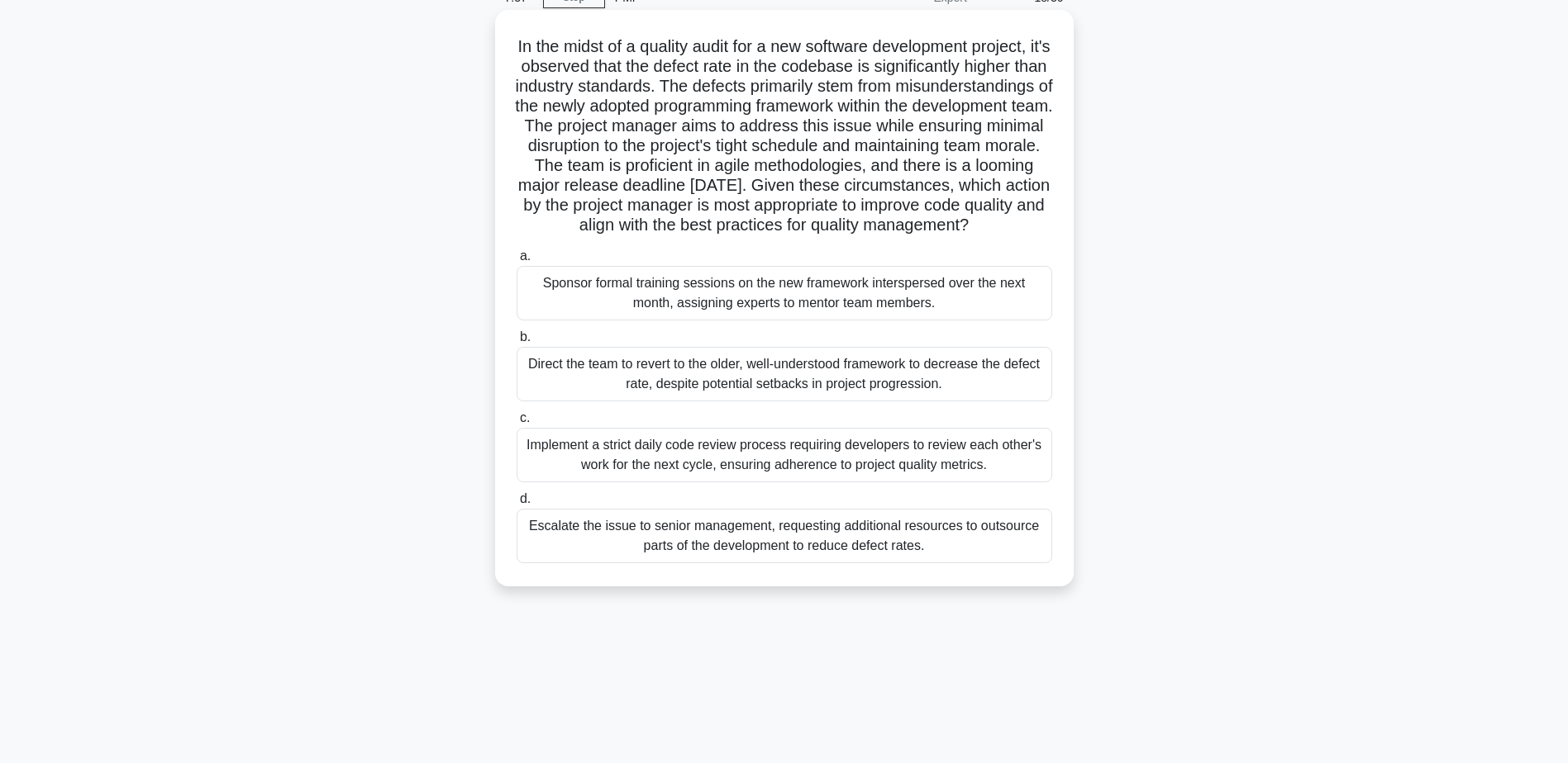
click at [675, 310] on div "Sponsor formal training sessions on the new framework interspersed over the nex…" at bounding box center [784, 292] width 536 height 54
click at [516, 262] on input "a. Sponsor formal training sessions on the new framework interspersed over the …" at bounding box center [516, 256] width 0 height 11
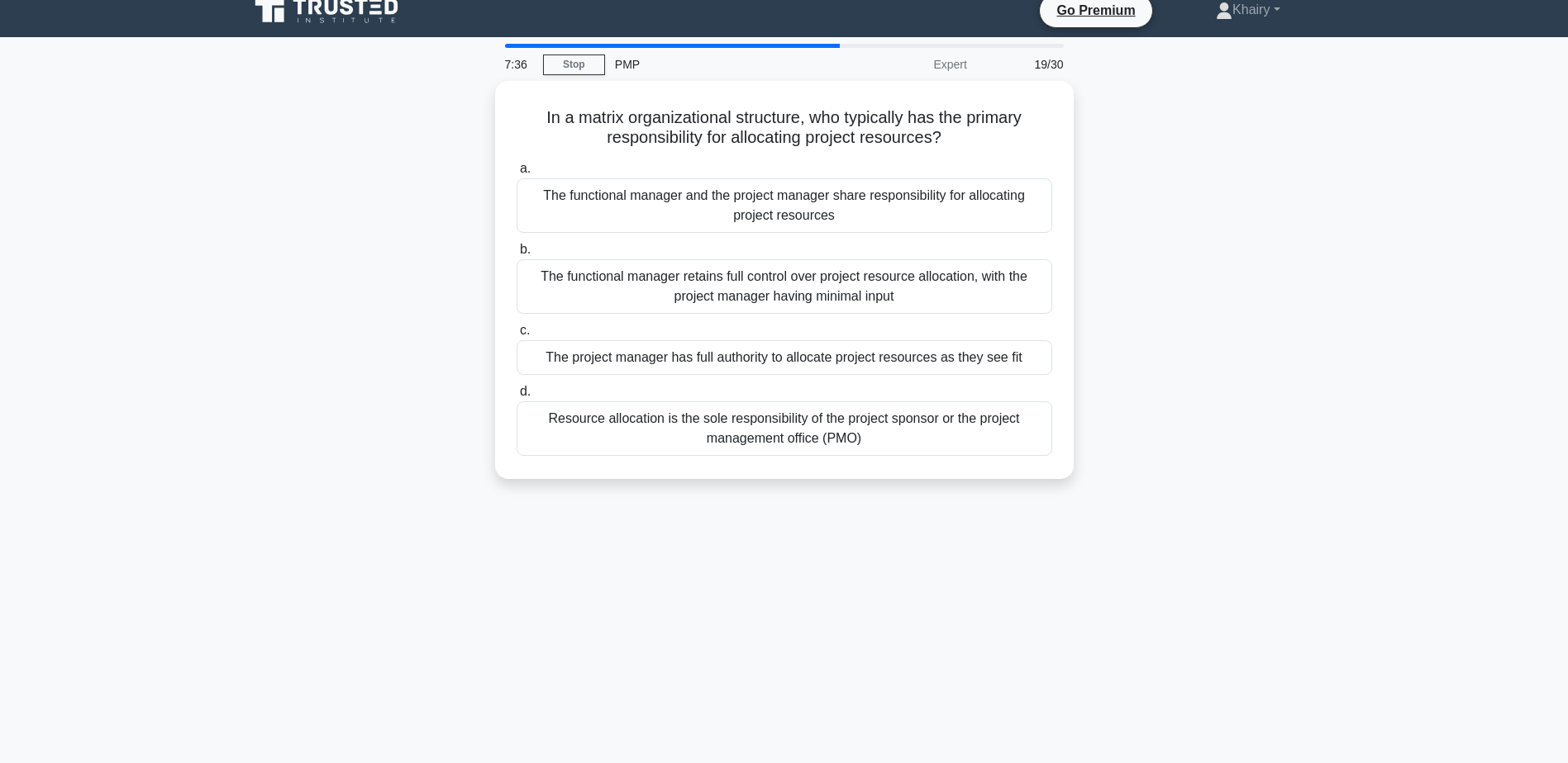
scroll to position [0, 0]
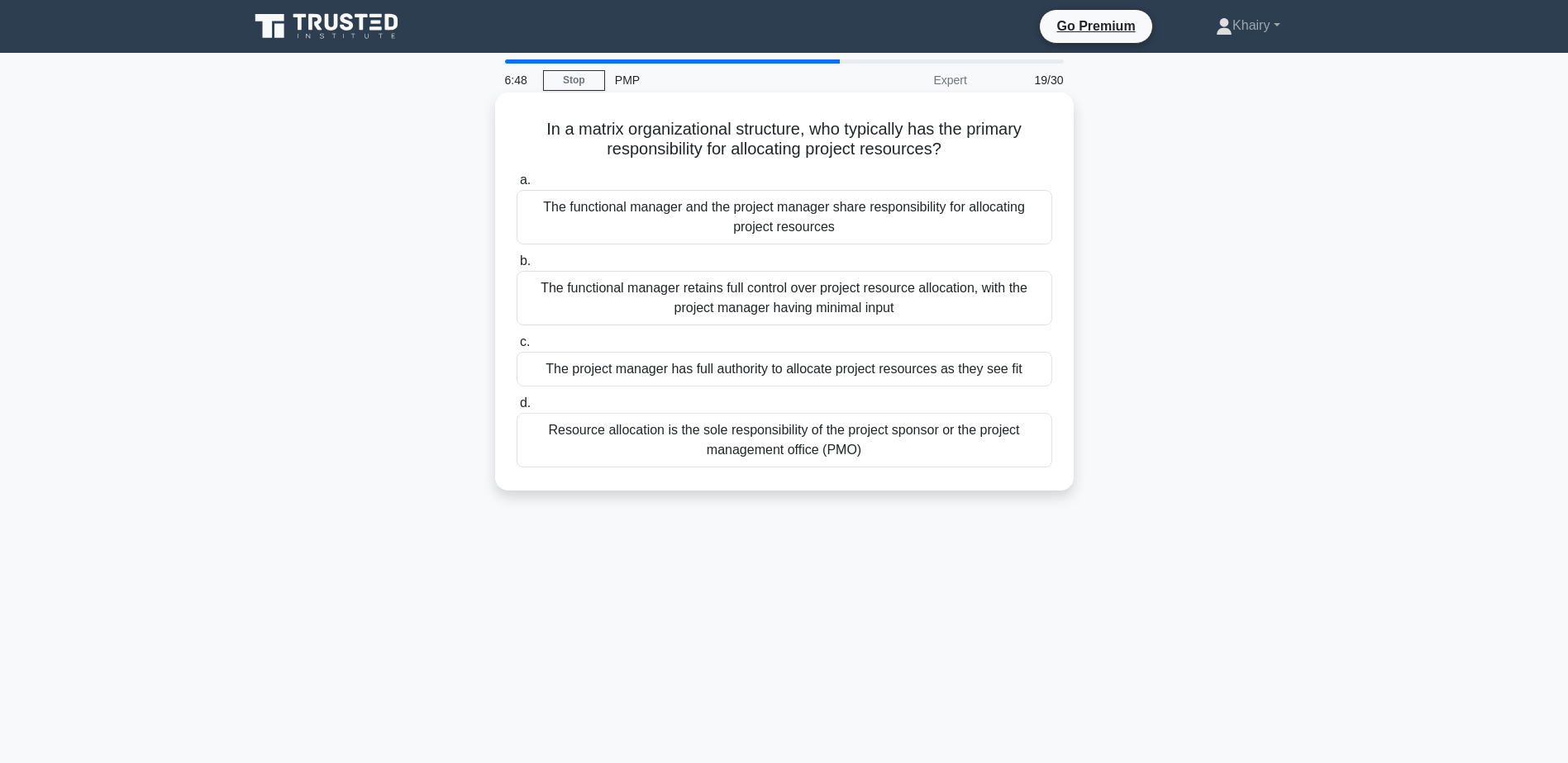
click at [689, 215] on div "The functional manager and the project manager share responsibility for allocat…" at bounding box center [784, 217] width 536 height 54
click at [516, 186] on input "a. The functional manager and the project manager share responsibility for allo…" at bounding box center [516, 180] width 0 height 11
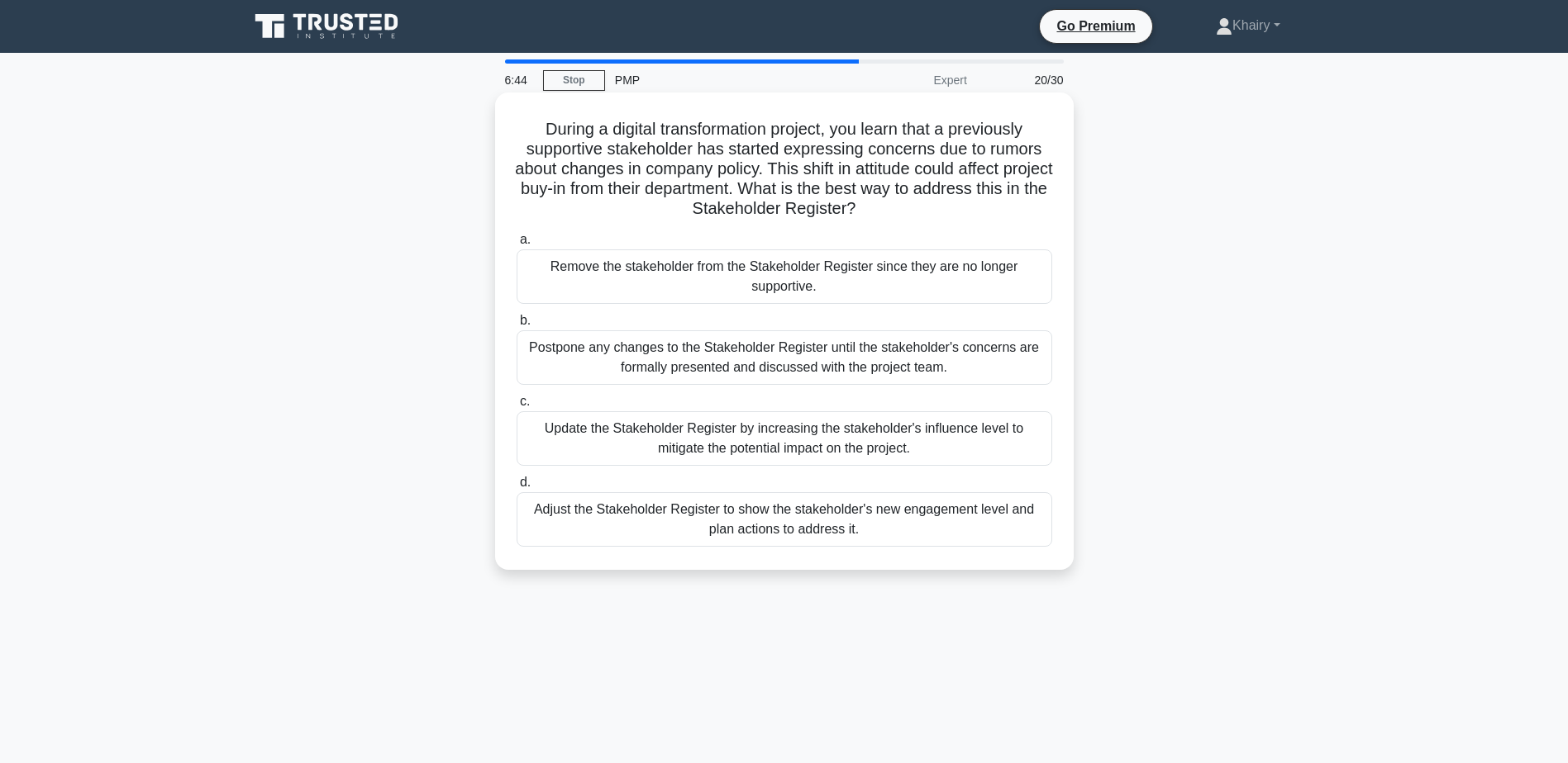
drag, startPoint x: 528, startPoint y: 127, endPoint x: 961, endPoint y: 208, distance: 440.5
click at [961, 208] on h5 "During a digital transformation project, you learn that a previously supportive…" at bounding box center [784, 169] width 539 height 100
click at [742, 521] on div "Adjust the Stakeholder Register to show the stakeholder's new engagement level …" at bounding box center [784, 519] width 536 height 54
click at [516, 488] on input "d. Adjust the Stakeholder Register to show the stakeholder's new engagement lev…" at bounding box center [516, 482] width 0 height 11
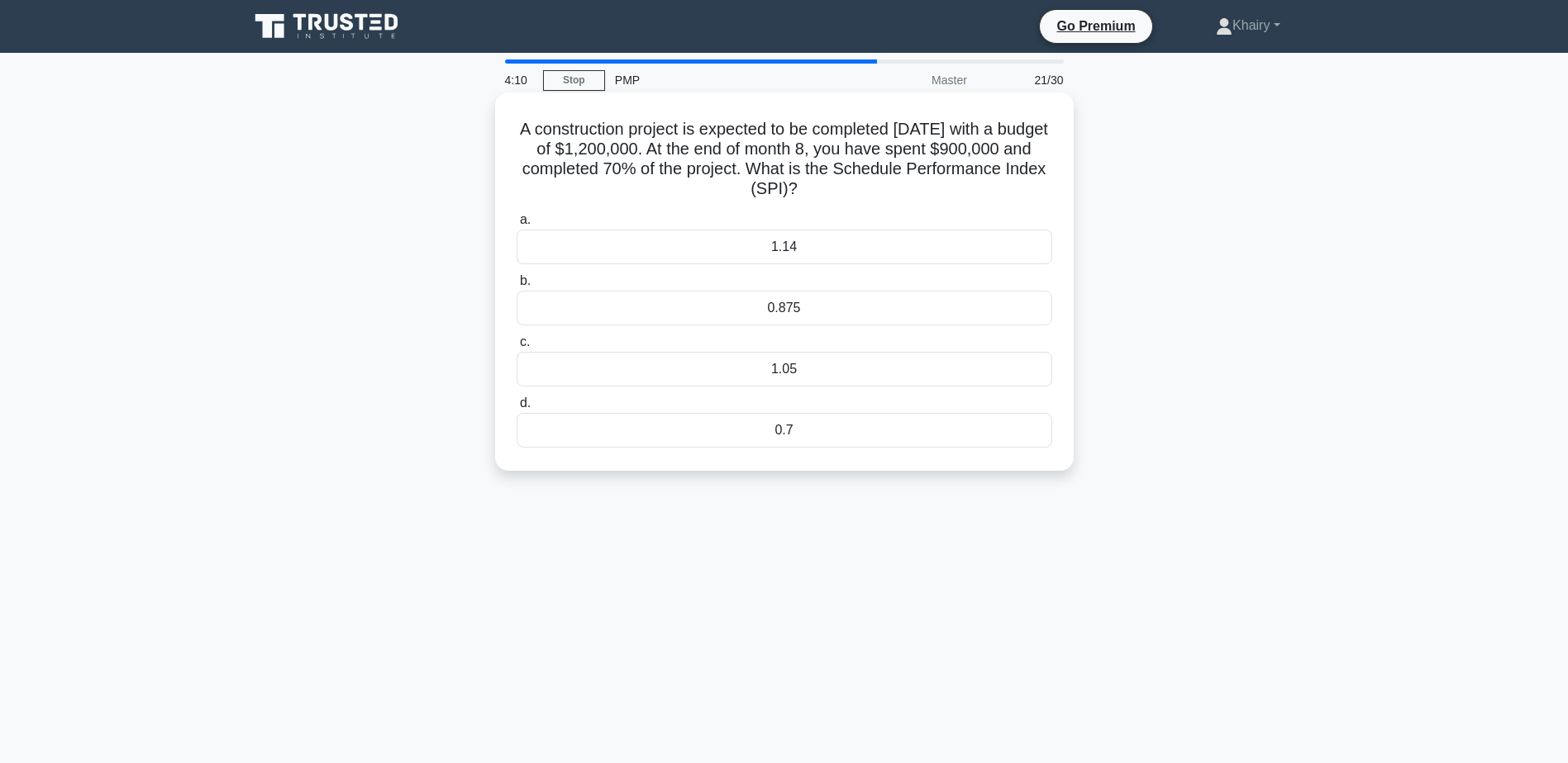
click at [788, 306] on div "0.875" at bounding box center [784, 307] width 536 height 34
click at [516, 286] on input "b. 0.875" at bounding box center [516, 281] width 0 height 11
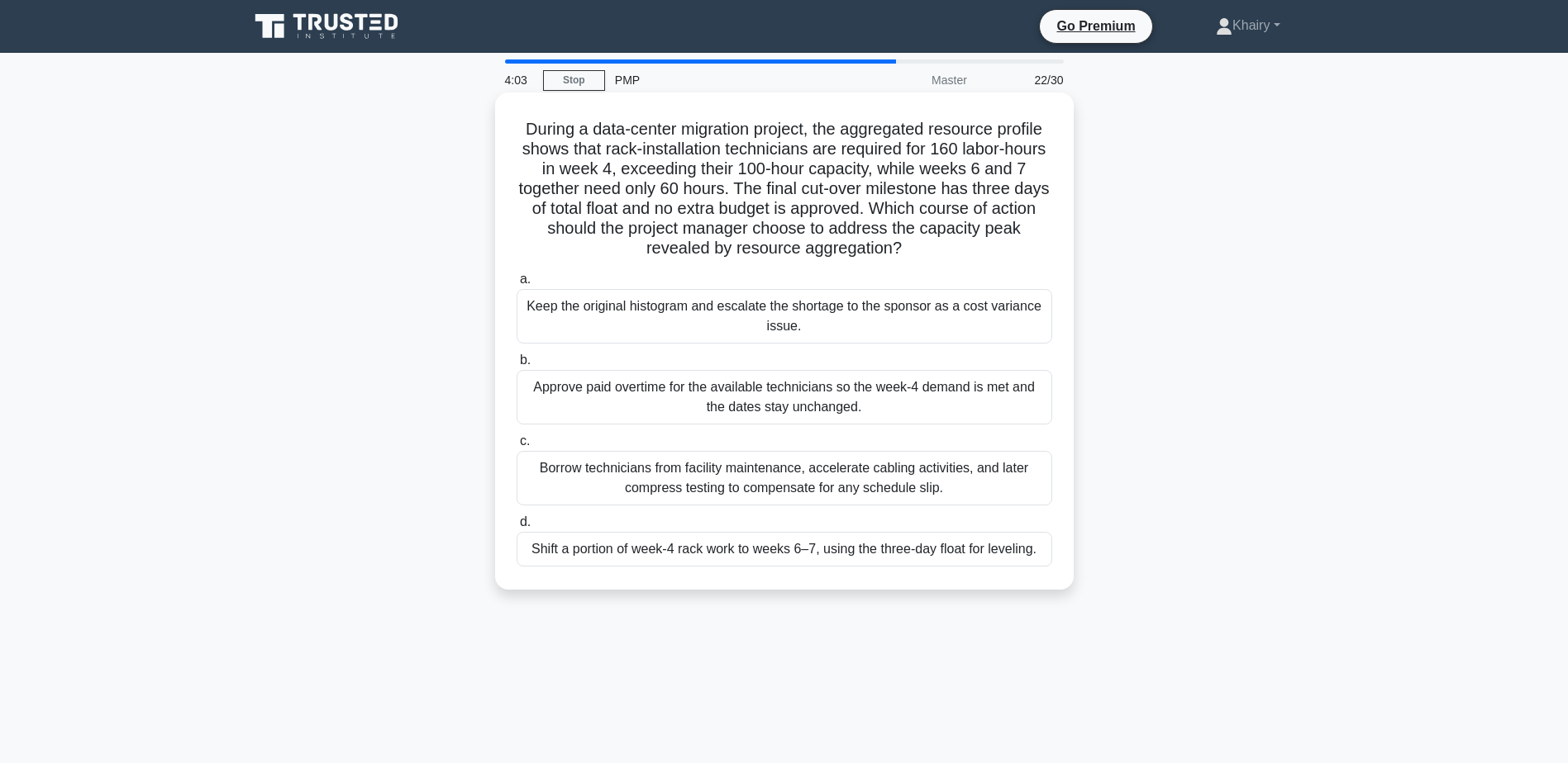
drag, startPoint x: 514, startPoint y: 121, endPoint x: 908, endPoint y: 253, distance: 415.5
click at [908, 253] on h5 "During a data-center migration project, the aggregated resource profile shows t…" at bounding box center [784, 189] width 539 height 141
click at [645, 547] on div "Shift a portion of week-4 rack work to weeks 6–7, using the three-day float for…" at bounding box center [784, 548] width 536 height 34
click at [516, 528] on input "d. Shift a portion of week-4 rack work to weeks 6–7, using the three-day float …" at bounding box center [516, 522] width 0 height 11
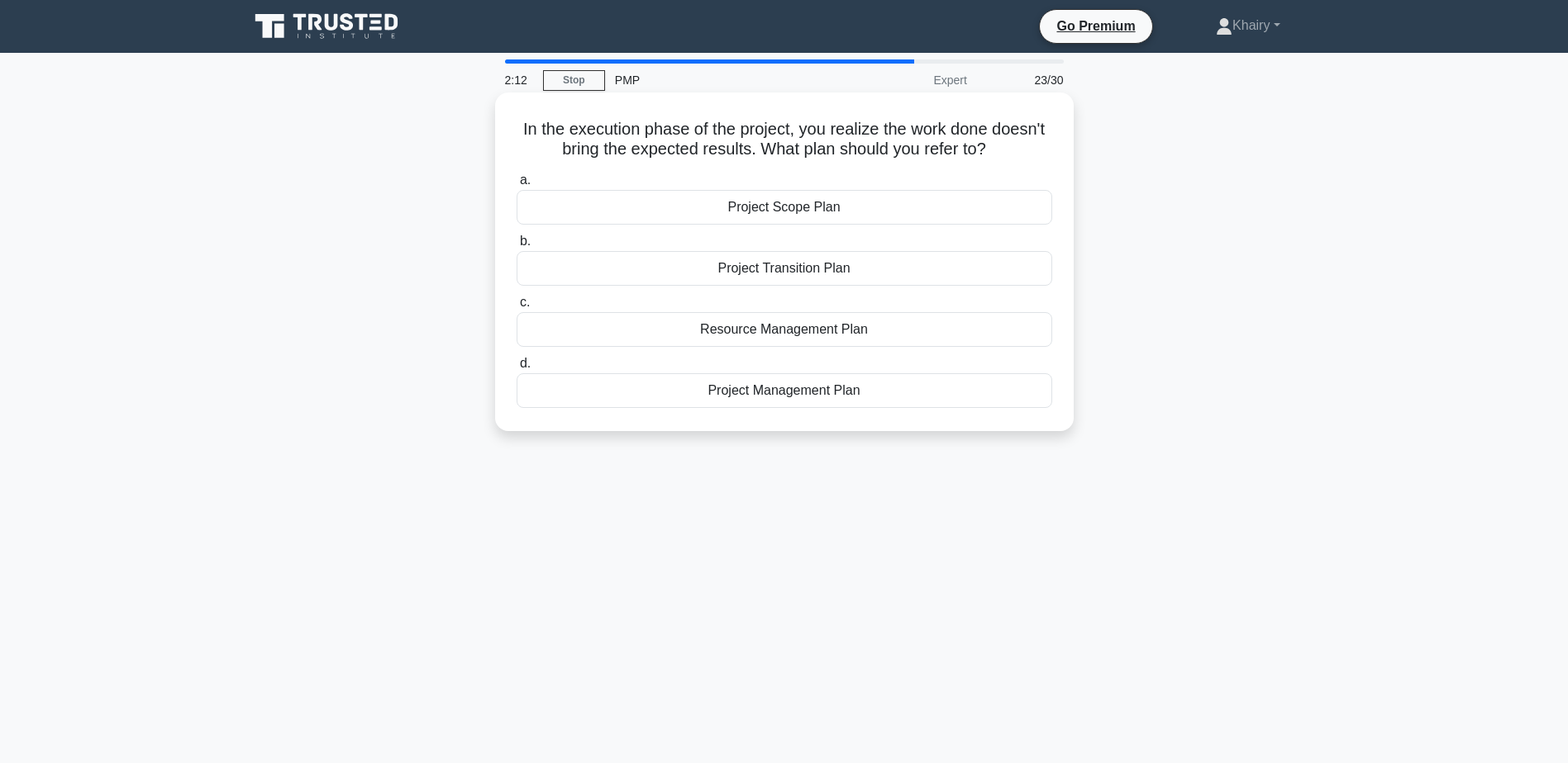
click at [767, 396] on div "Project Management Plan" at bounding box center [784, 390] width 536 height 34
click at [516, 369] on input "d. Project Management Plan" at bounding box center [516, 363] width 0 height 11
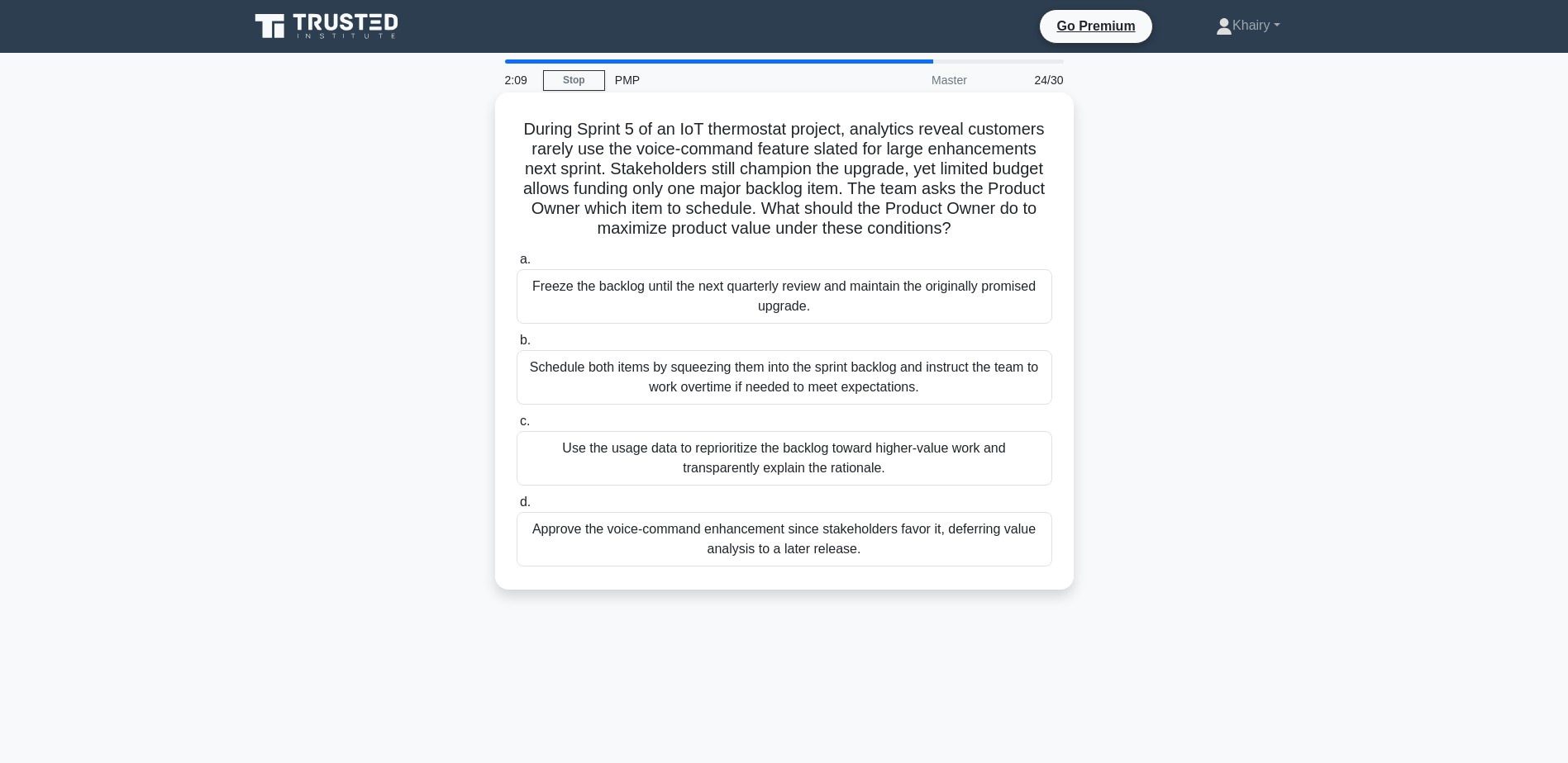
drag, startPoint x: 504, startPoint y: 120, endPoint x: 980, endPoint y: 222, distance: 486.8
click at [980, 222] on div "During Sprint 5 of an IoT thermostat project, analytics reveal customers rarely…" at bounding box center [784, 342] width 565 height 484
click at [772, 464] on div "Use the usage data to reprioritize the backlog toward higher-value work and tra…" at bounding box center [784, 458] width 536 height 54
click at [516, 427] on input "c. Use the usage data to reprioritize the backlog toward higher-value work and …" at bounding box center [516, 421] width 0 height 11
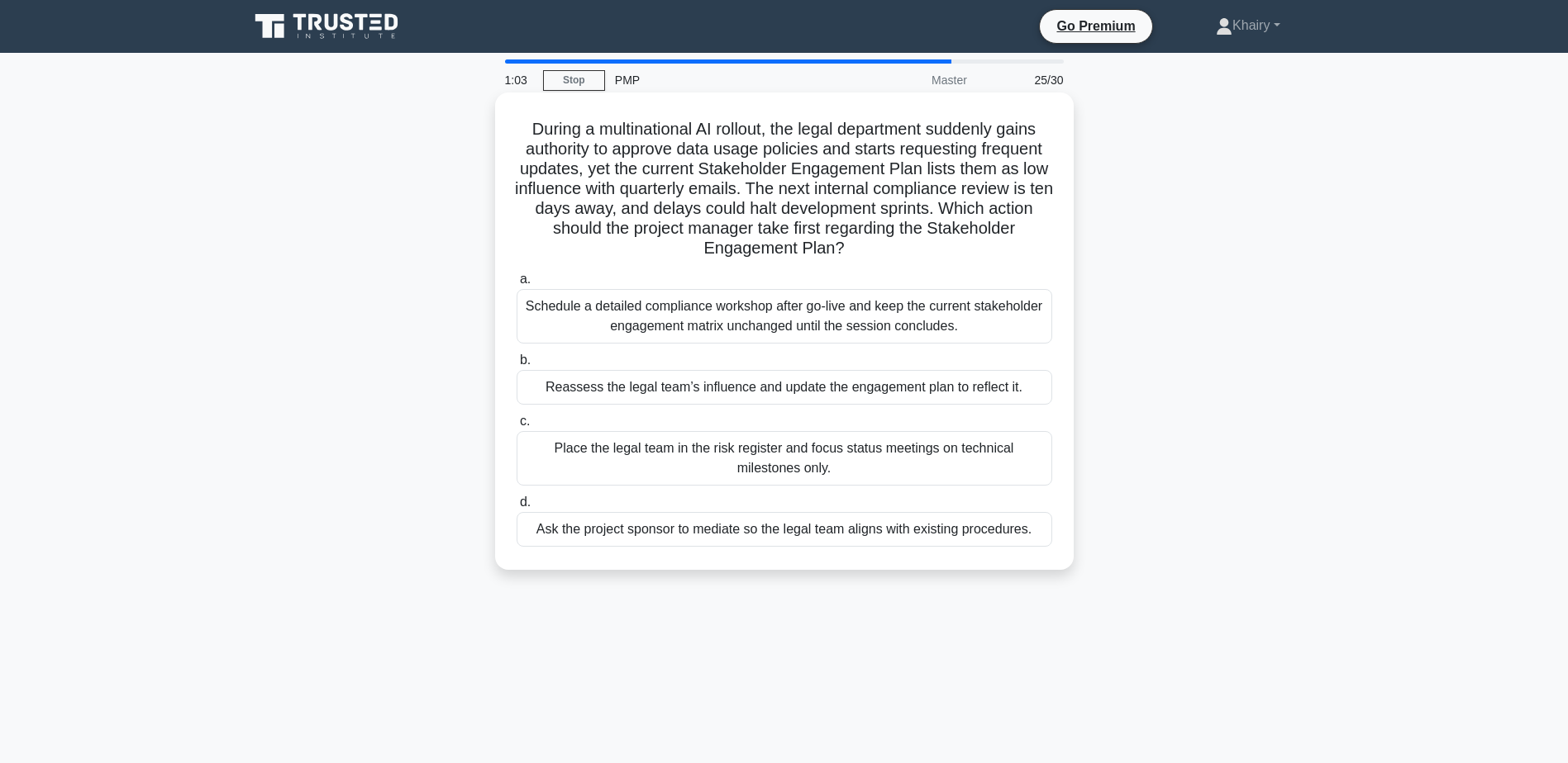
drag, startPoint x: 524, startPoint y: 127, endPoint x: 875, endPoint y: 259, distance: 375.0
click at [875, 259] on h5 "During a multinational AI rollout, the legal department suddenly gains authorit…" at bounding box center [784, 189] width 539 height 141
click at [762, 389] on div "Reassess the legal team’s influence and update the engagement plan to reflect i…" at bounding box center [784, 387] width 536 height 34
click at [516, 366] on input "b. Reassess the legal team’s influence and update the engagement plan to reflec…" at bounding box center [516, 360] width 0 height 11
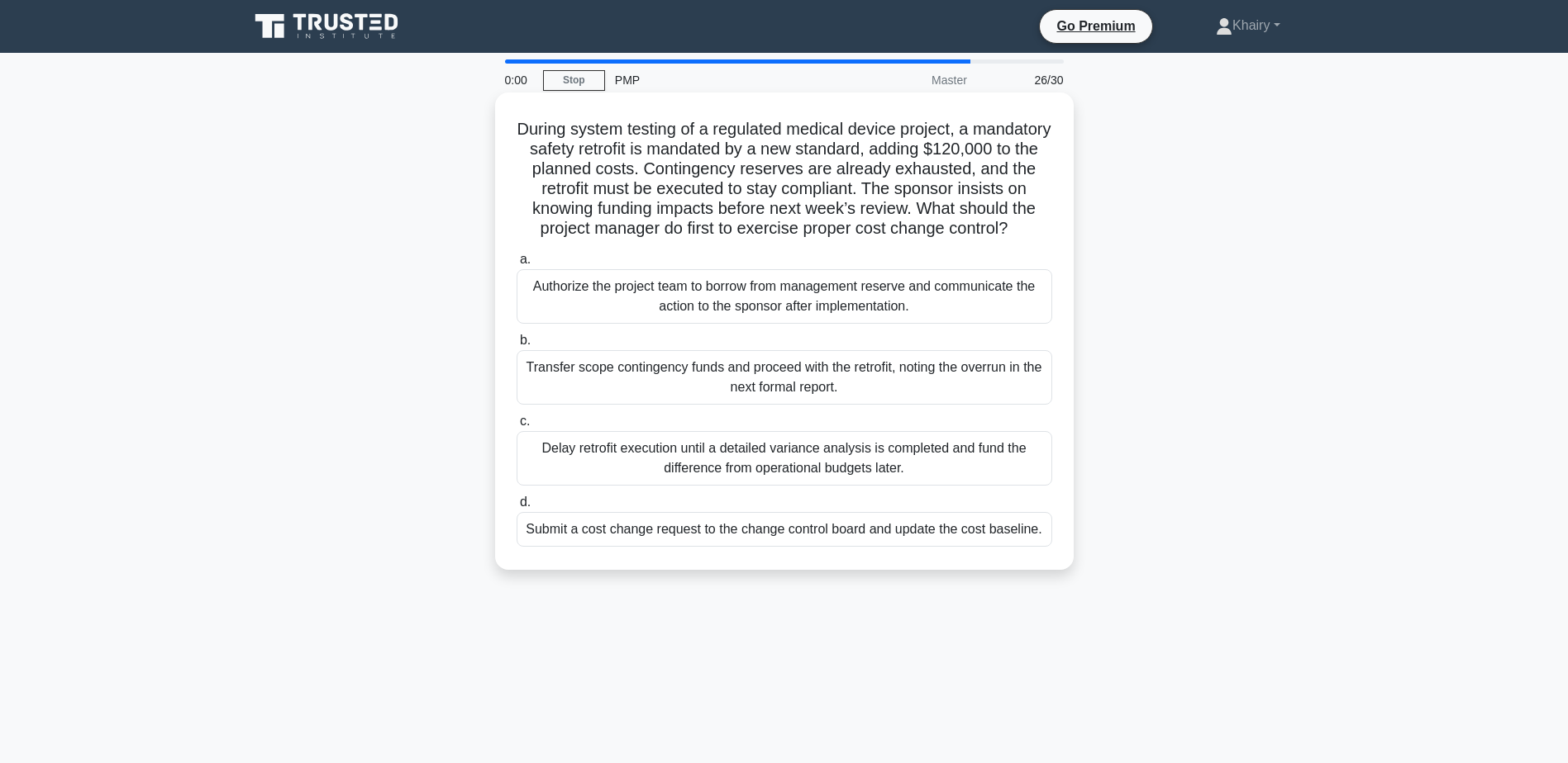
drag, startPoint x: 552, startPoint y: 124, endPoint x: 855, endPoint y: 249, distance: 327.8
click at [855, 239] on h5 "During system testing of a regulated medical device project, a mandatory safety…" at bounding box center [784, 179] width 539 height 120
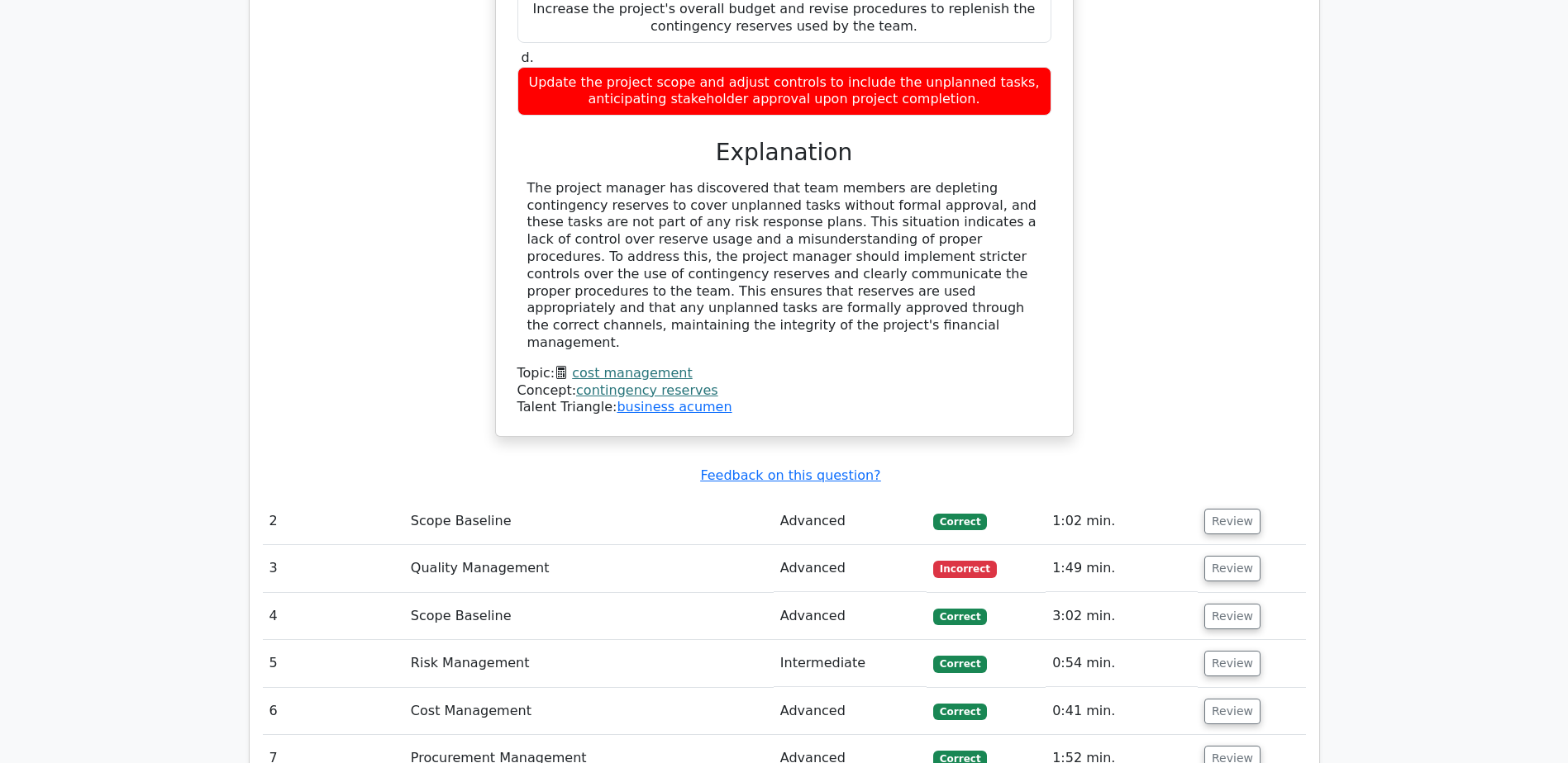
scroll to position [2230, 0]
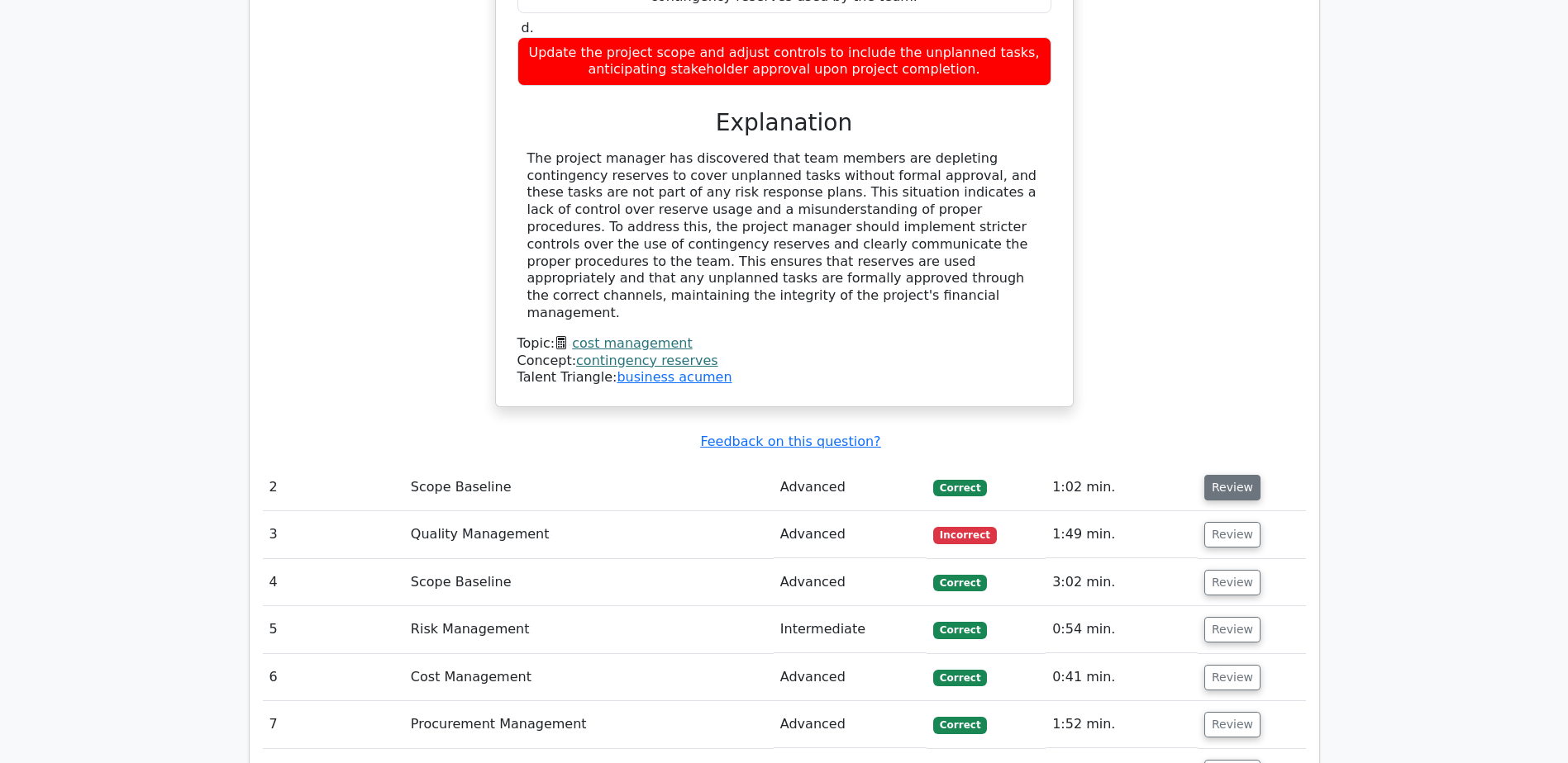
click at [1226, 475] on button "Review" at bounding box center [1231, 487] width 56 height 26
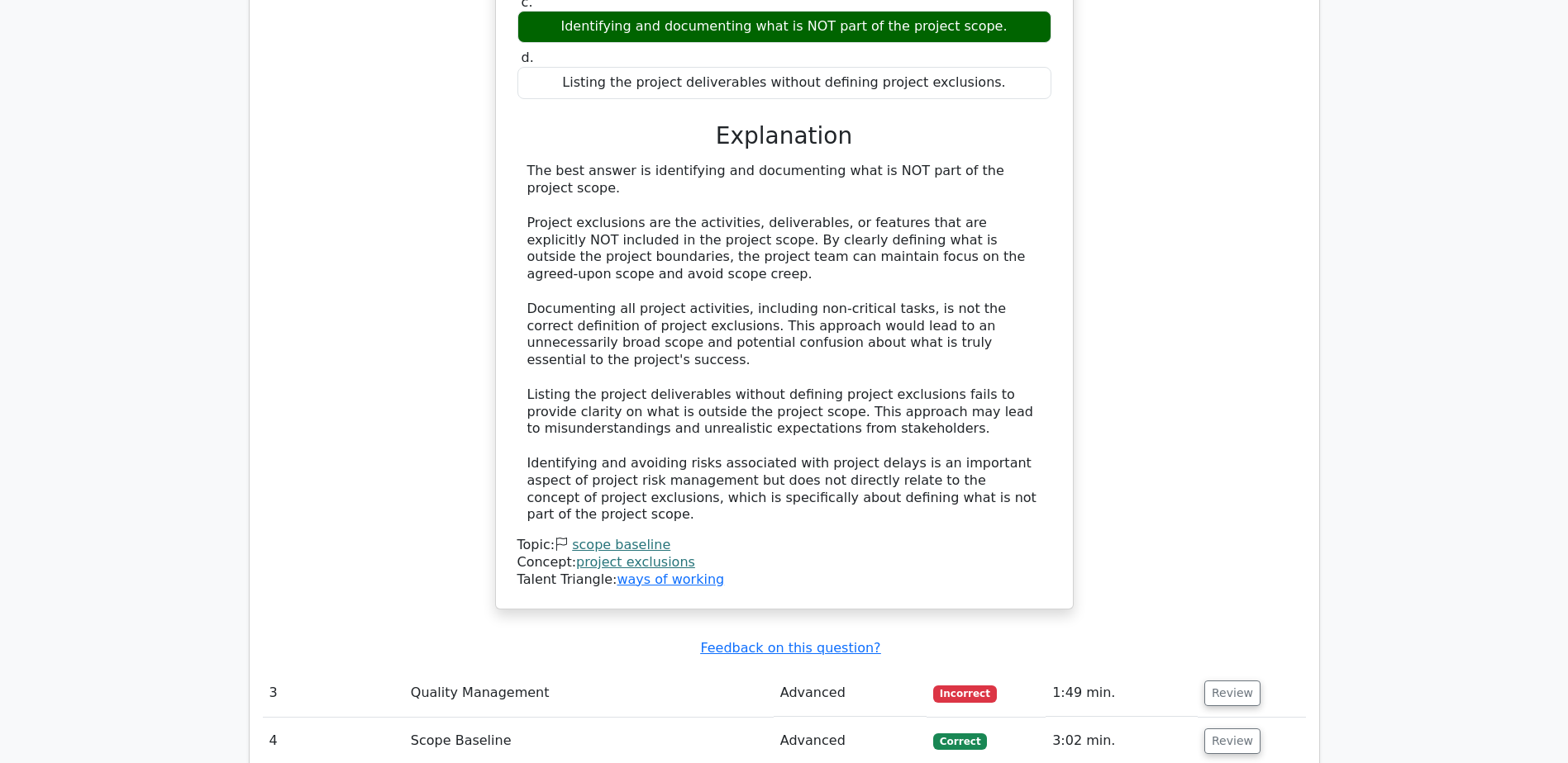
scroll to position [3056, 0]
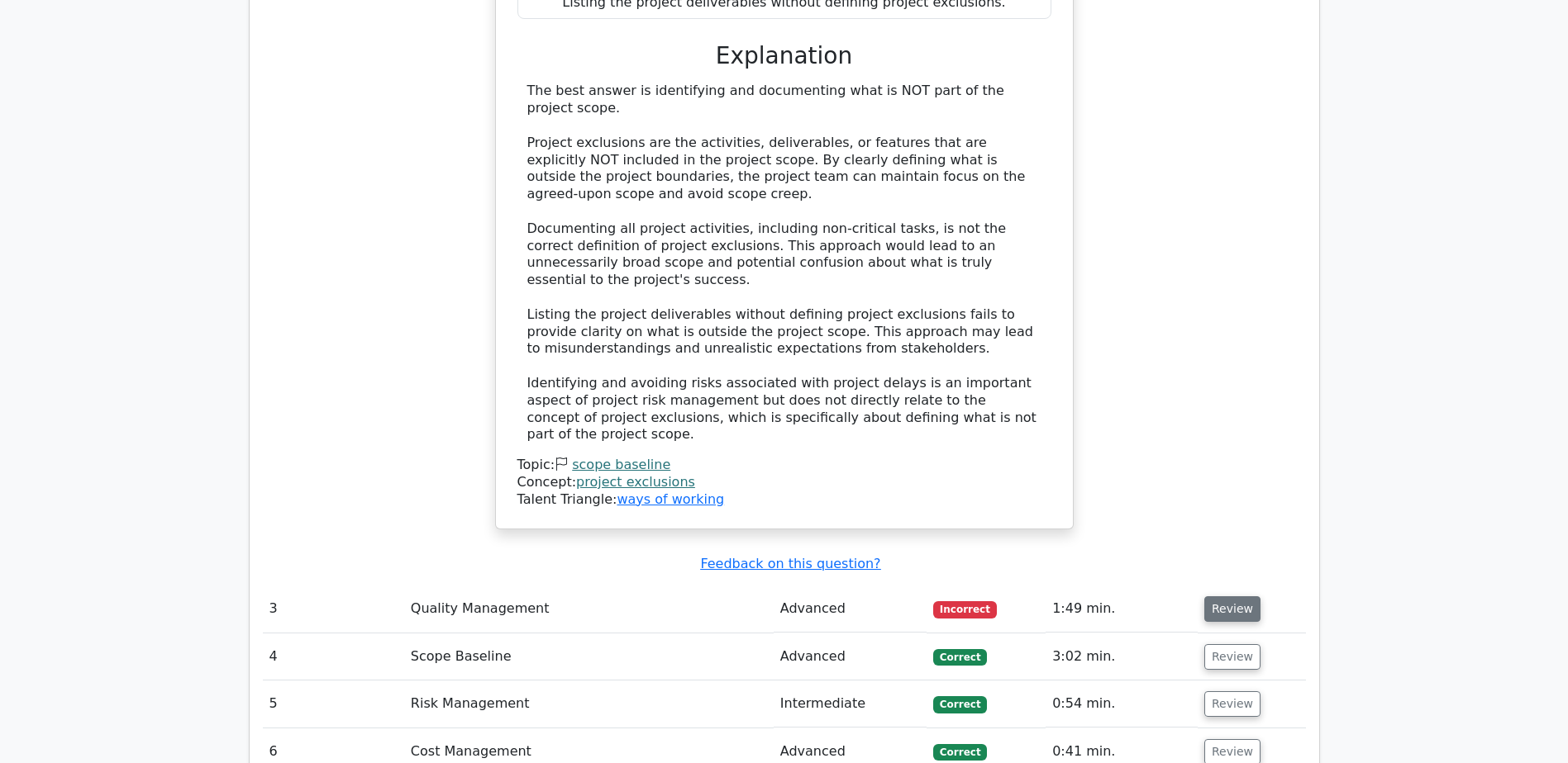
click at [1226, 597] on button "Review" at bounding box center [1231, 609] width 56 height 26
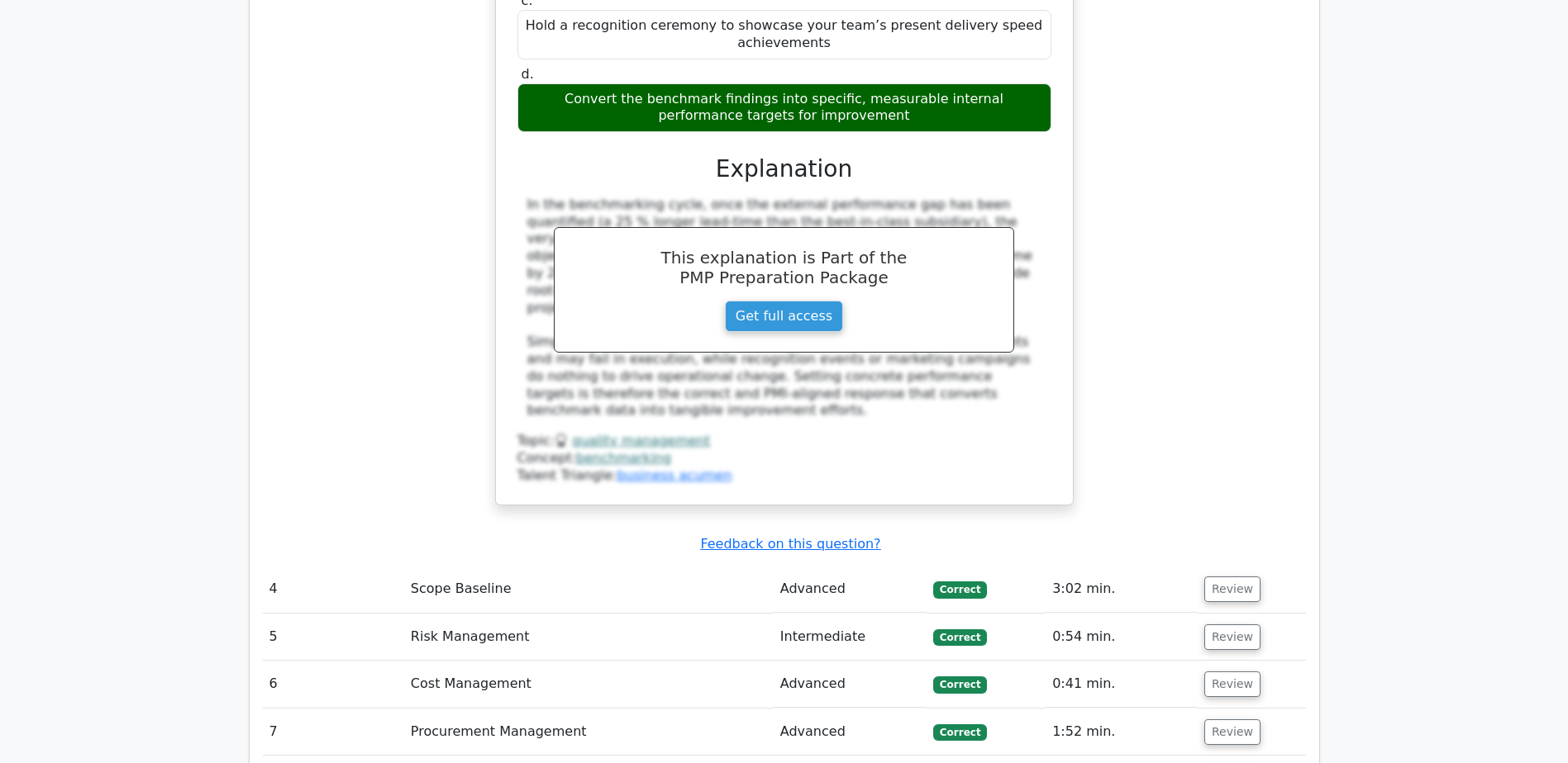
scroll to position [4047, 0]
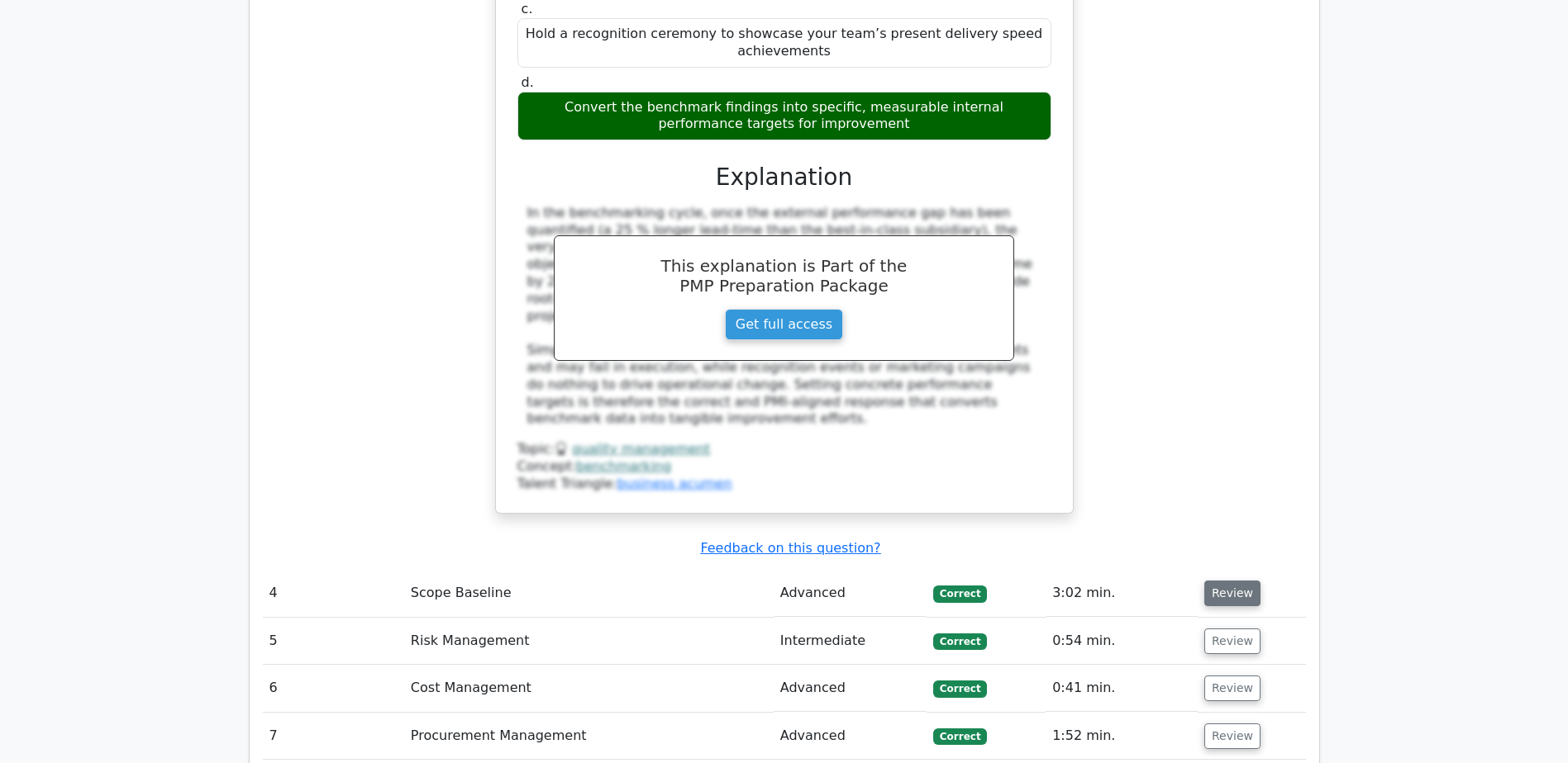
click at [1229, 581] on button "Review" at bounding box center [1231, 594] width 56 height 26
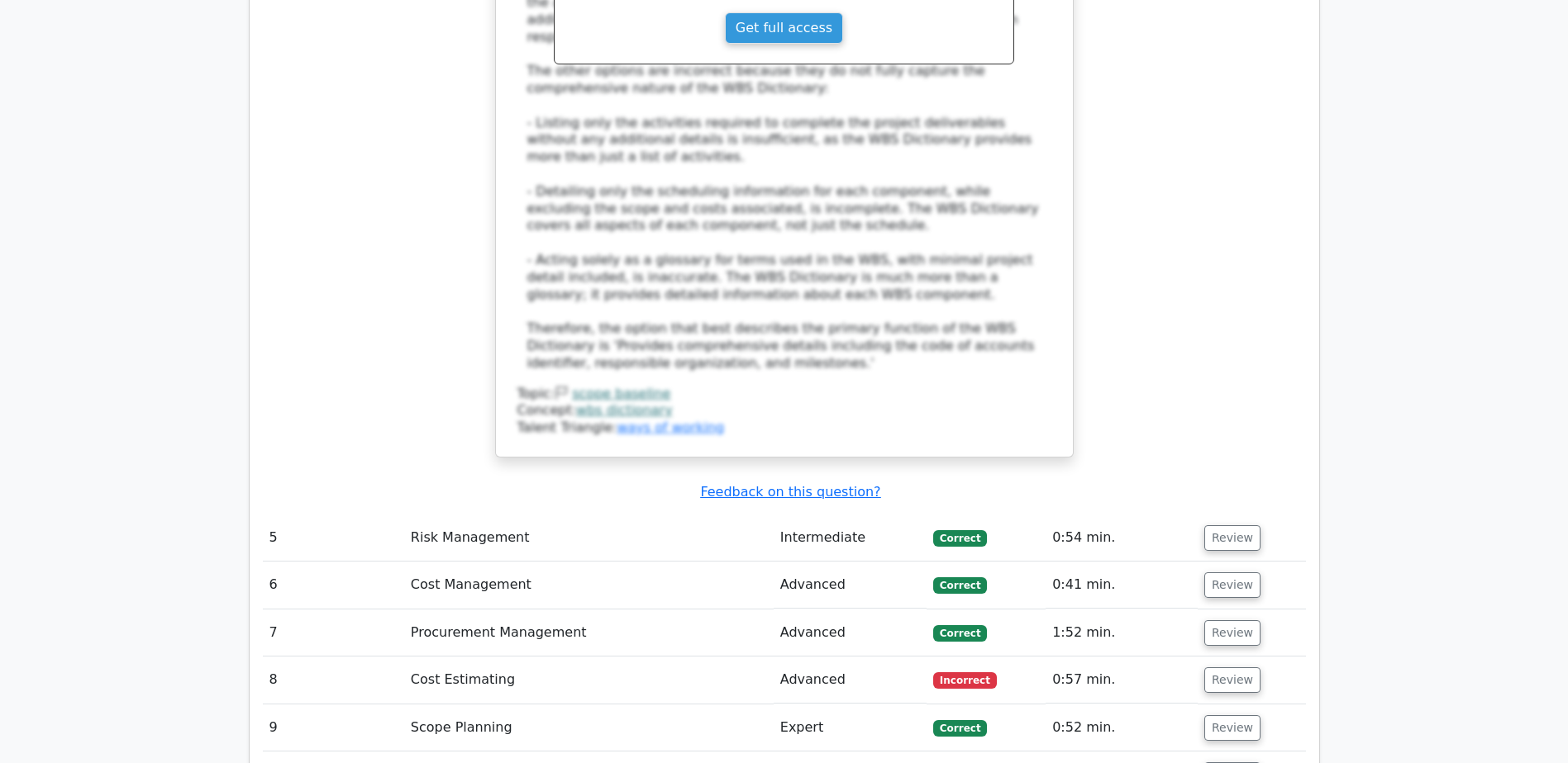
scroll to position [5451, 0]
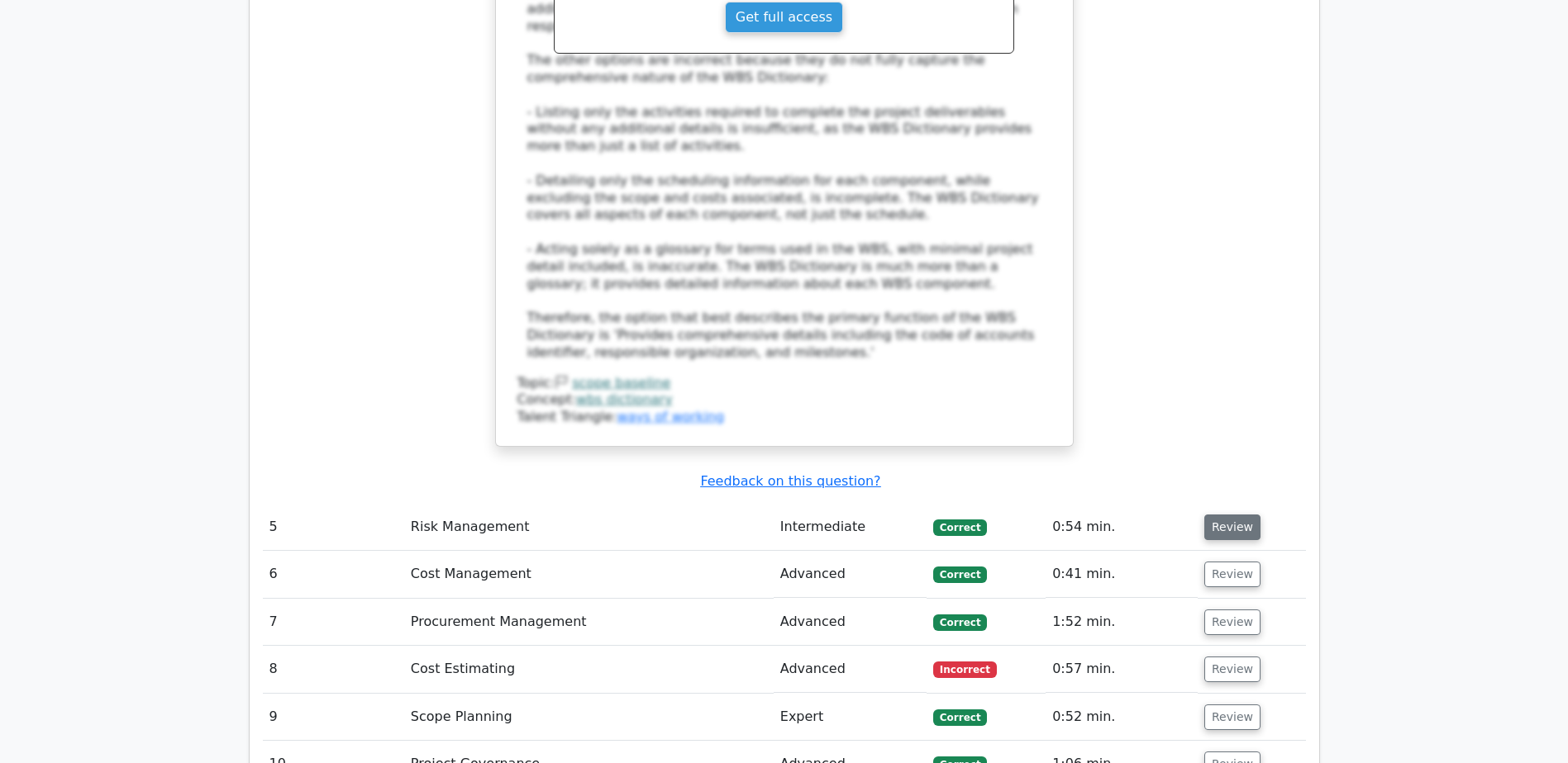
click at [1218, 515] on button "Review" at bounding box center [1231, 528] width 56 height 26
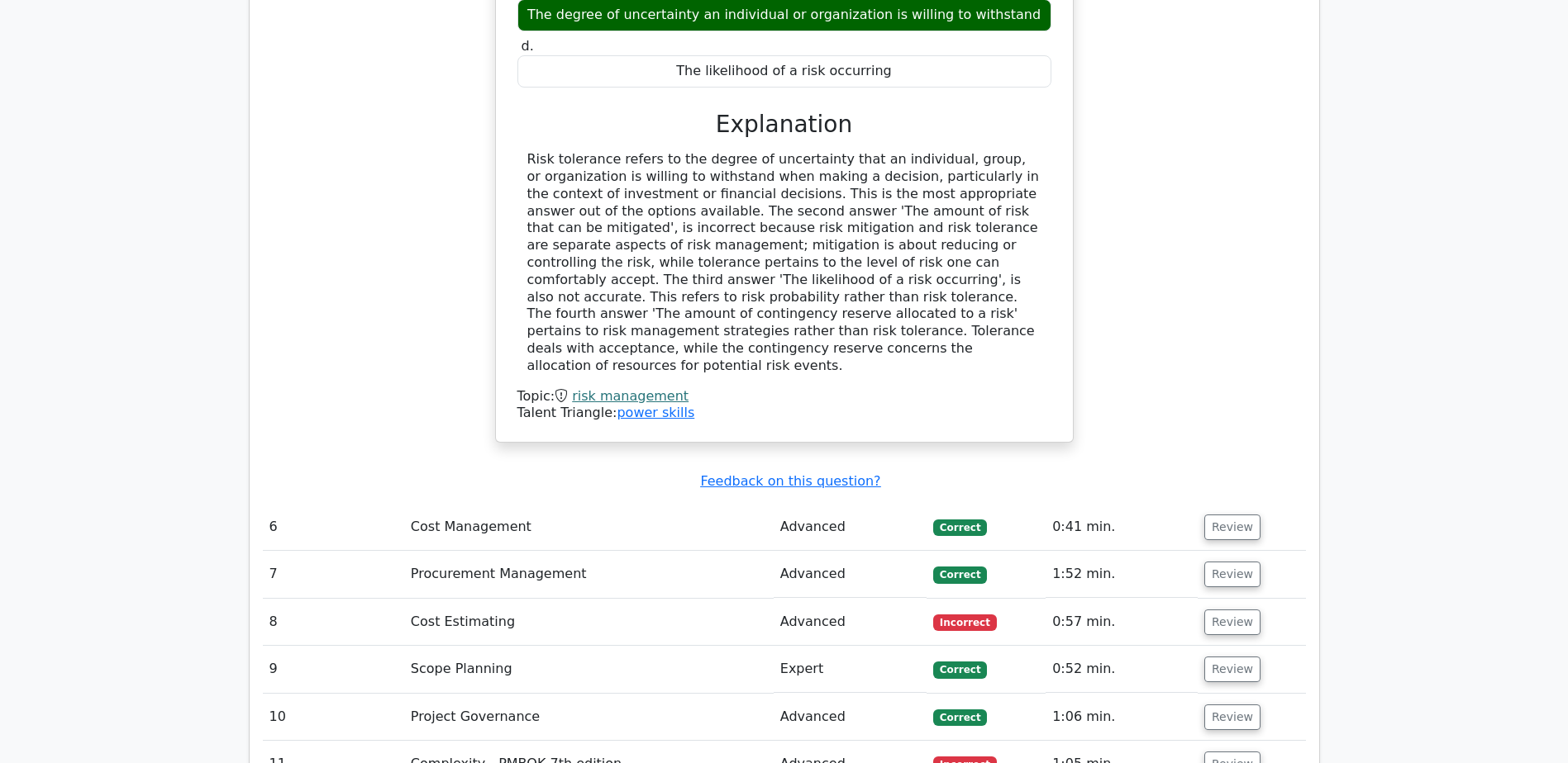
scroll to position [6195, 0]
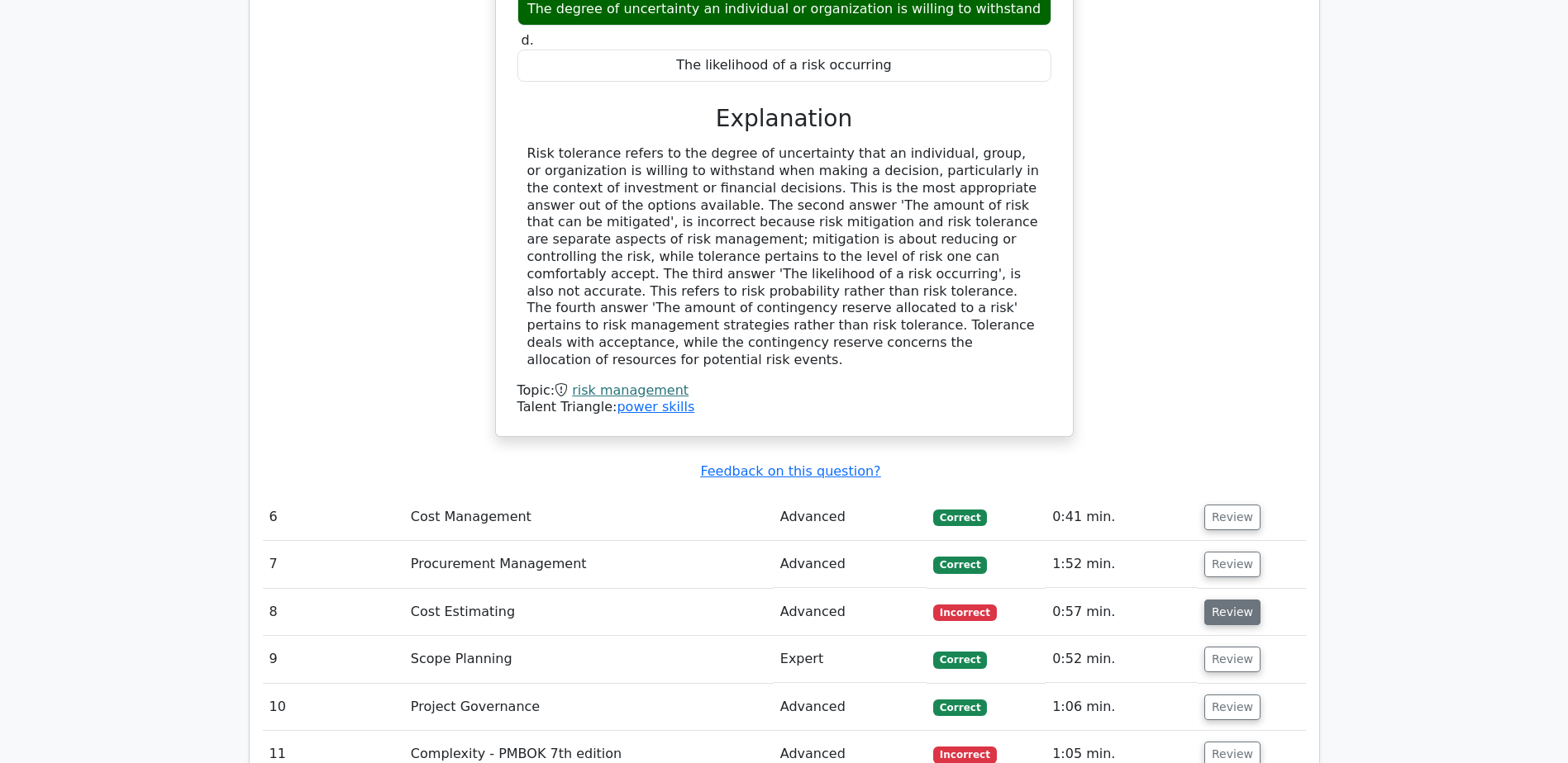
click at [1228, 600] on button "Review" at bounding box center [1231, 612] width 56 height 26
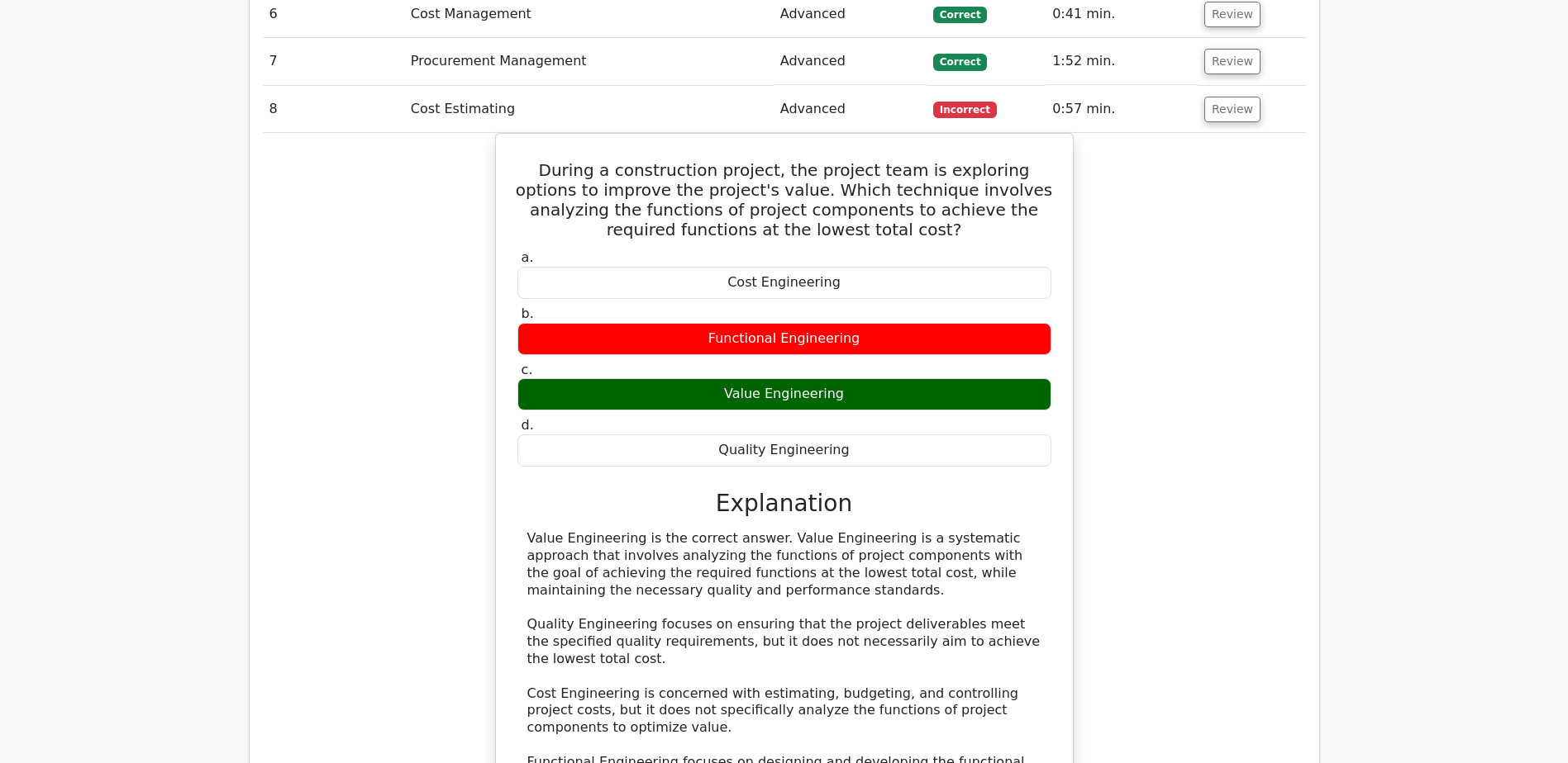
scroll to position [6938, 0]
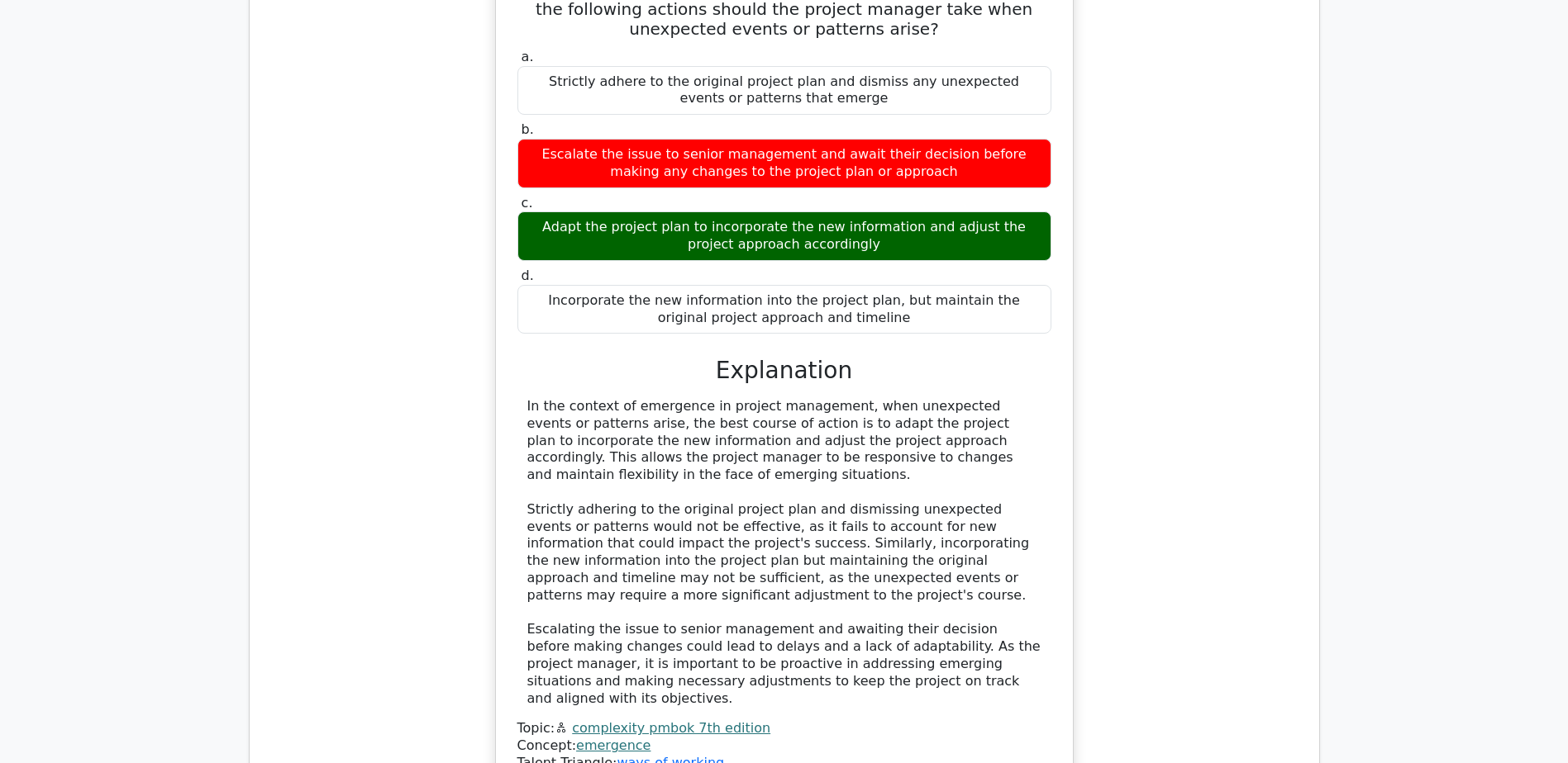
scroll to position [7847, 0]
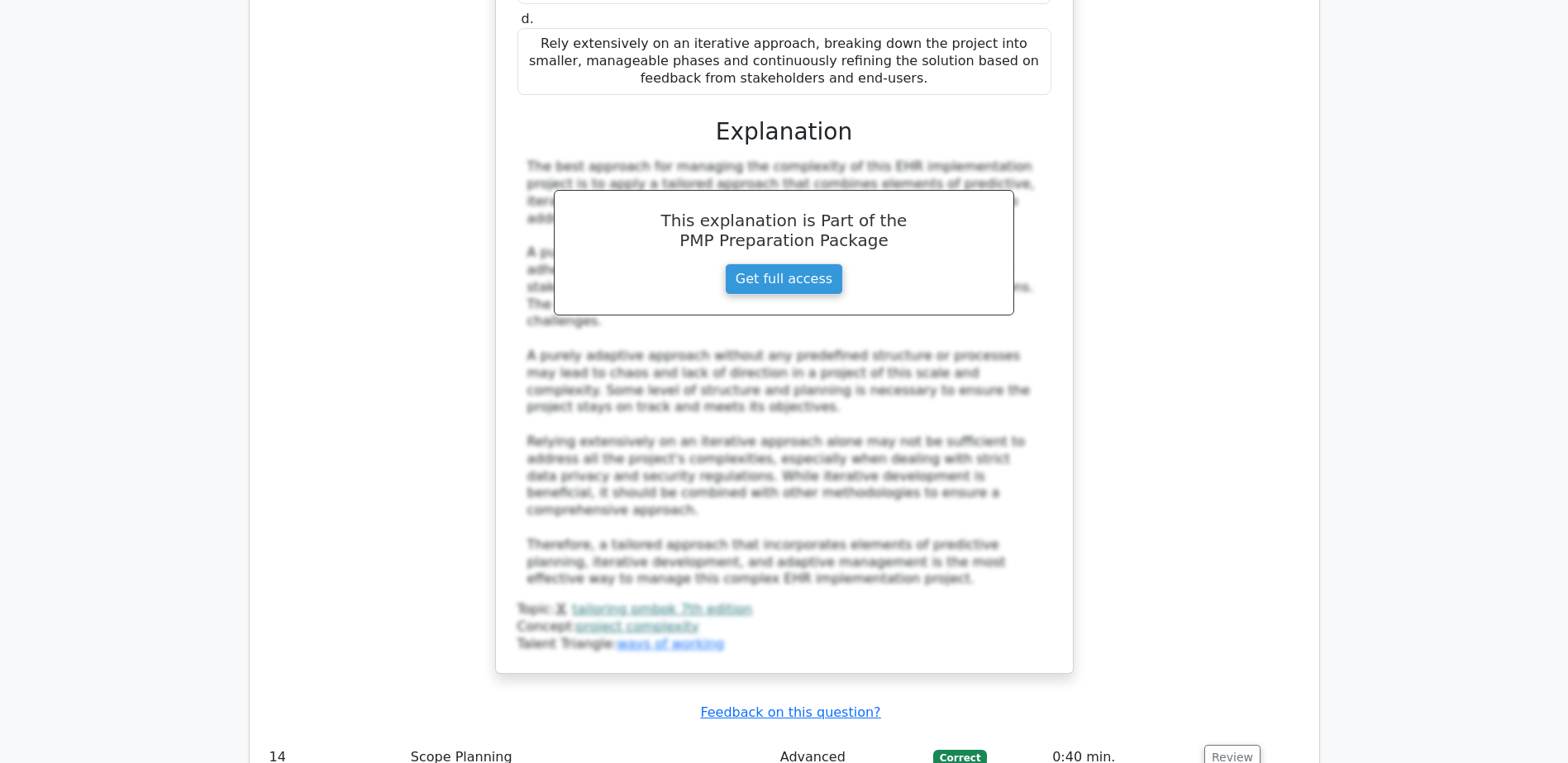
scroll to position [9334, 0]
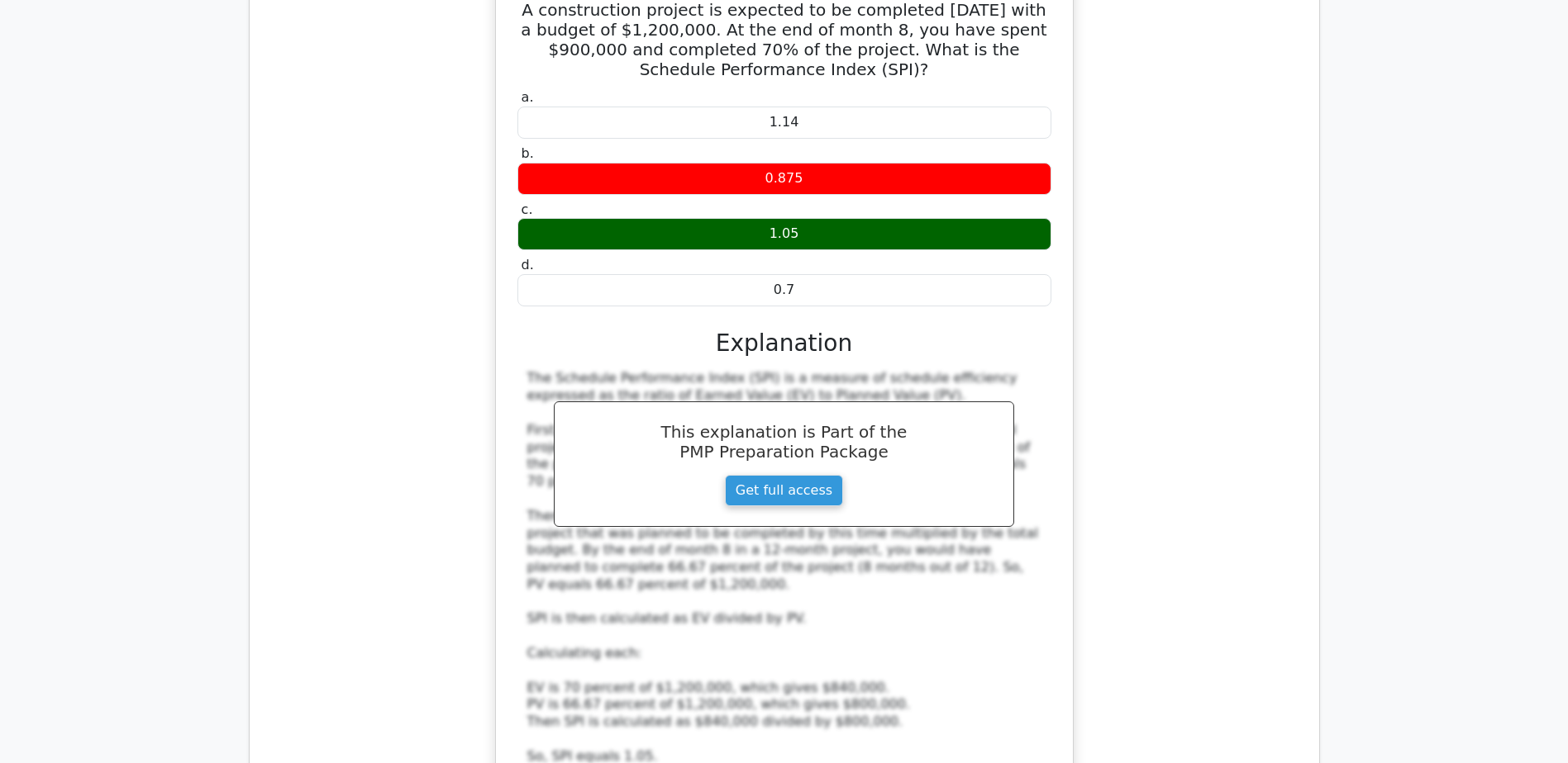
scroll to position [10490, 0]
